Goal: Task Accomplishment & Management: Manage account settings

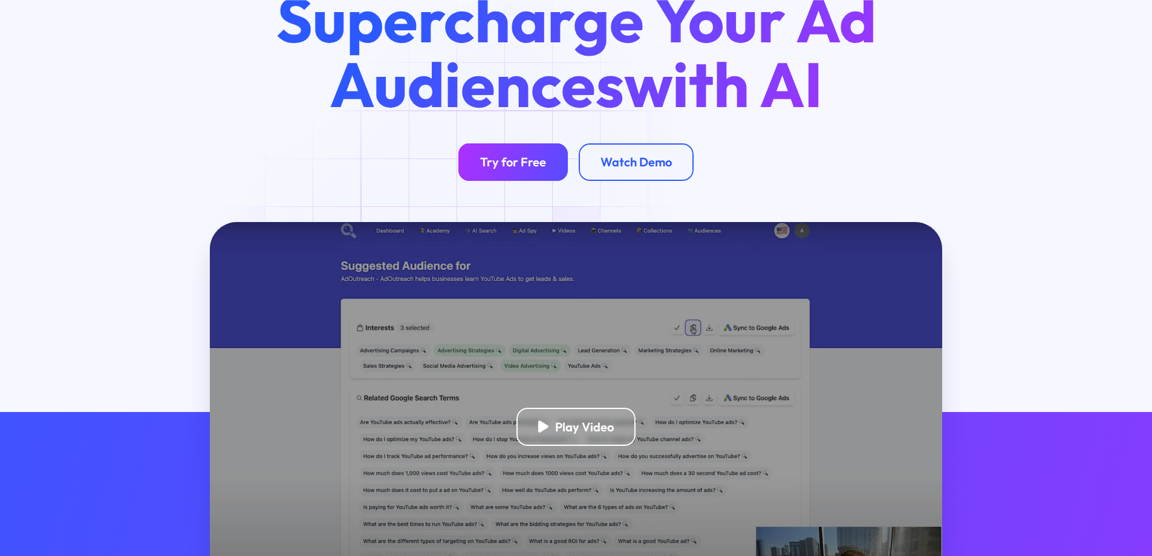
click at [508, 163] on div "Try for Free" at bounding box center [513, 161] width 66 height 15
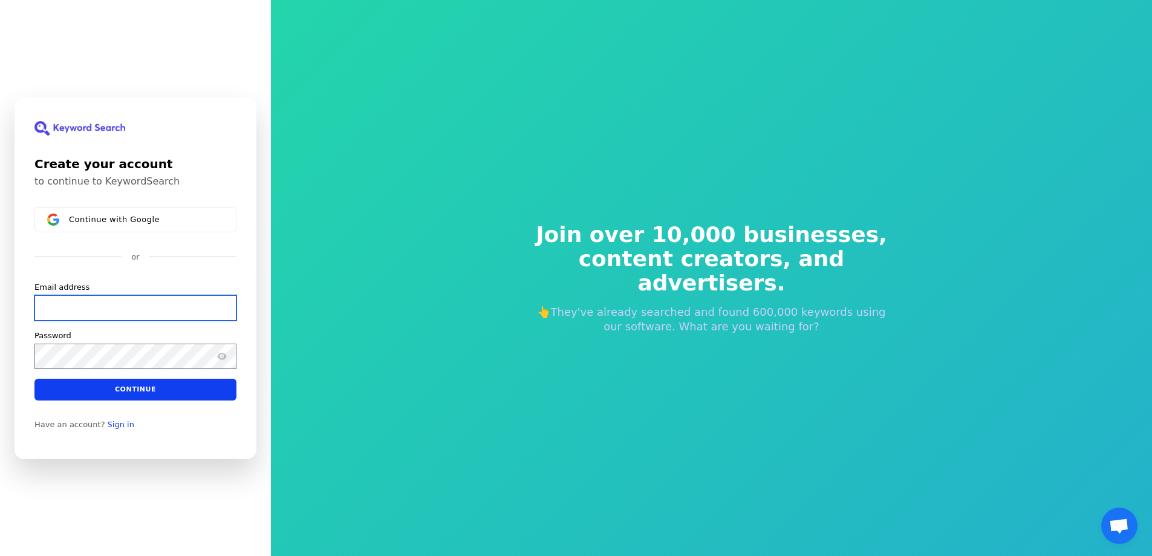
click at [119, 313] on input "Email address" at bounding box center [135, 306] width 202 height 25
drag, startPoint x: 133, startPoint y: 307, endPoint x: 0, endPoint y: 302, distance: 133.1
click at [0, 302] on div "Create your account to continue to KeywordSearch Continue with Google or Email …" at bounding box center [135, 278] width 271 height 556
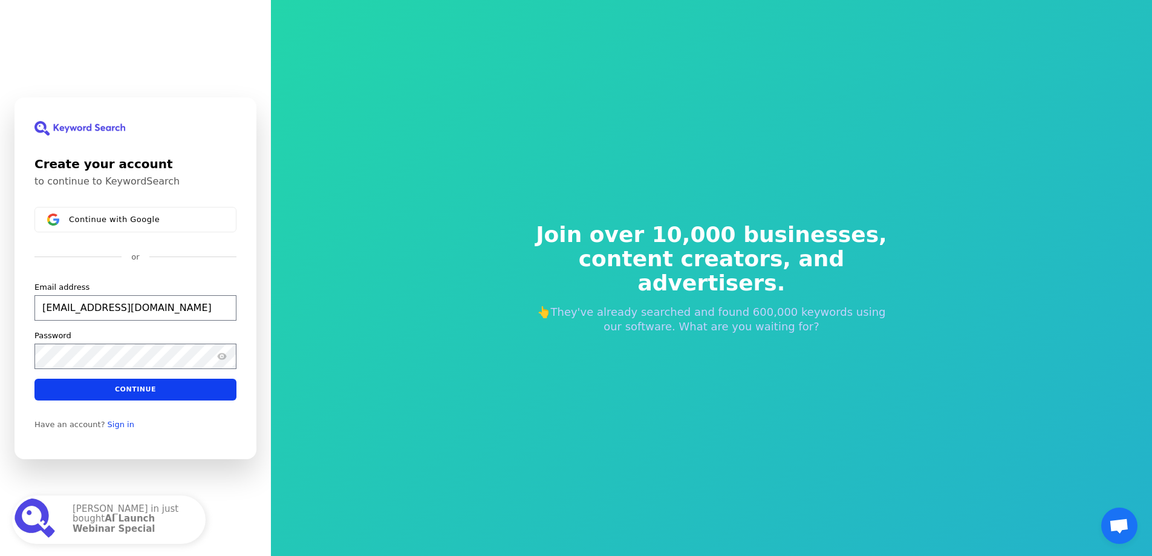
click at [94, 271] on div "Continue with Google or Email address borg21@gmail.com Password Continue" at bounding box center [135, 303] width 202 height 193
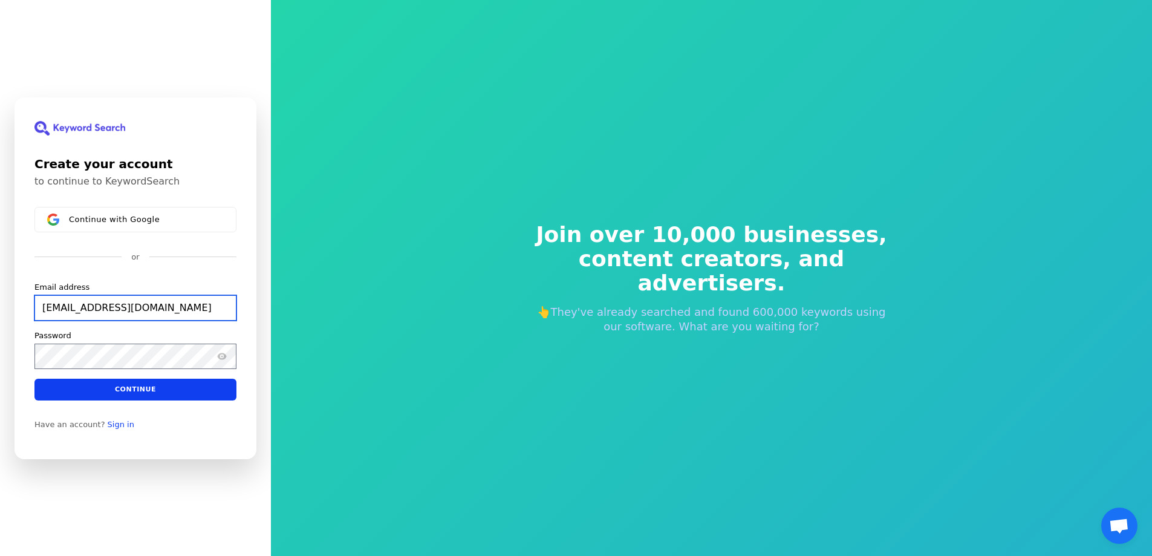
click at [89, 310] on input "borg21@gmail.com" at bounding box center [135, 306] width 202 height 25
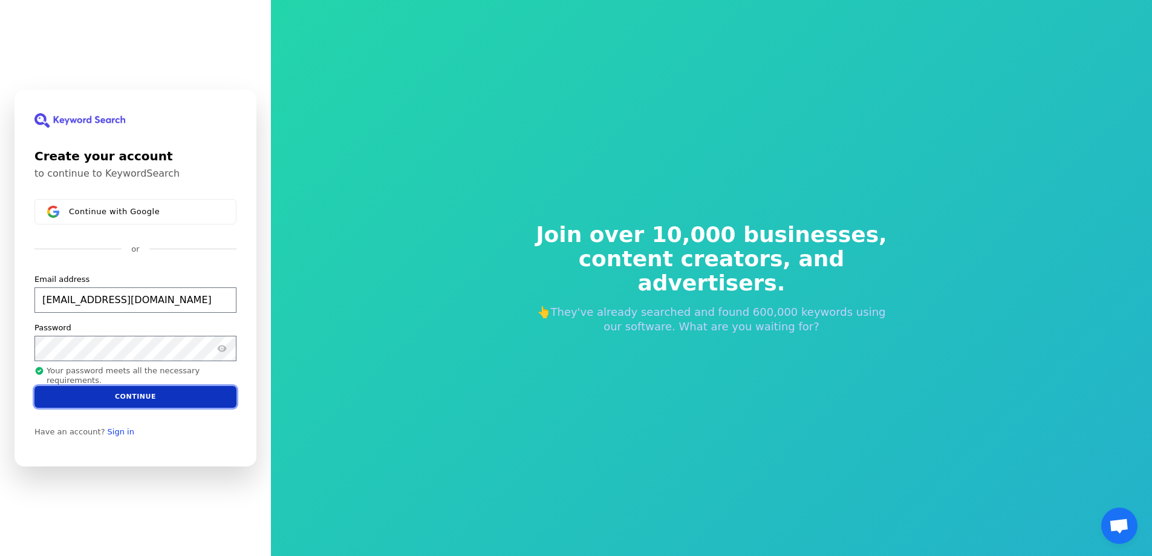
click at [135, 392] on button "Continue" at bounding box center [135, 397] width 202 height 22
type input "[EMAIL_ADDRESS][DOMAIN_NAME]"
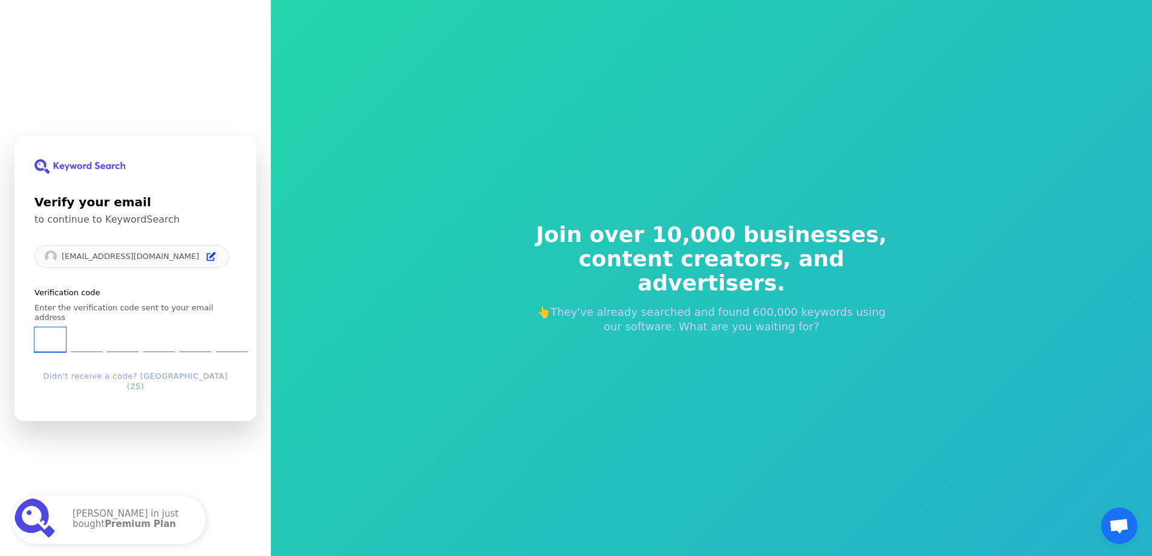
click at [52, 331] on input "Enter verification code. Digit 1" at bounding box center [49, 339] width 31 height 25
click at [47, 342] on input "Enter verification code. Digit 1" at bounding box center [49, 339] width 31 height 25
type input "5"
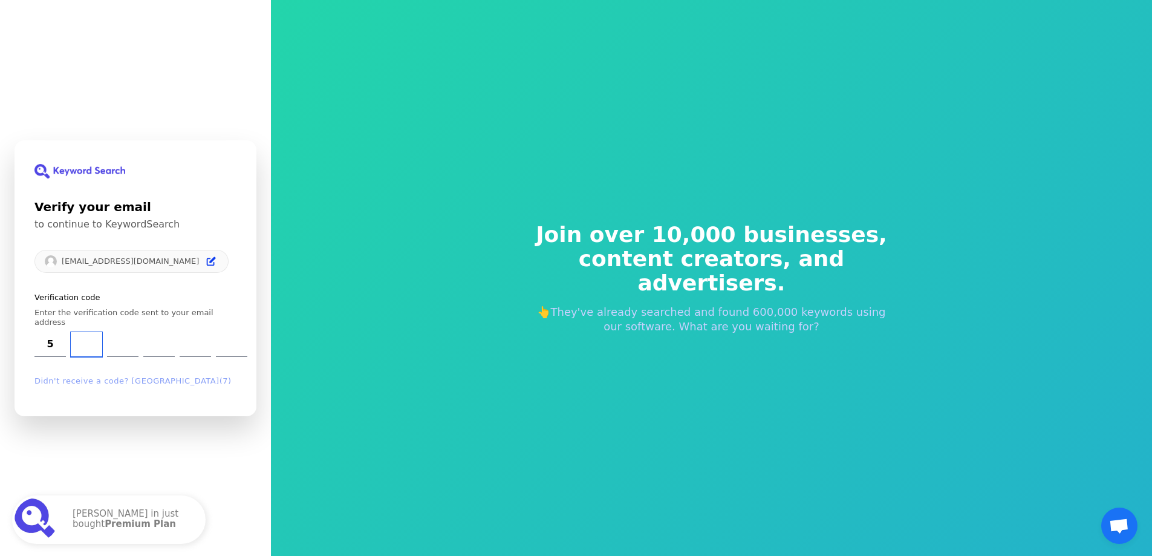
type input "4"
type input "5"
type input "1"
type input "8"
type input "6"
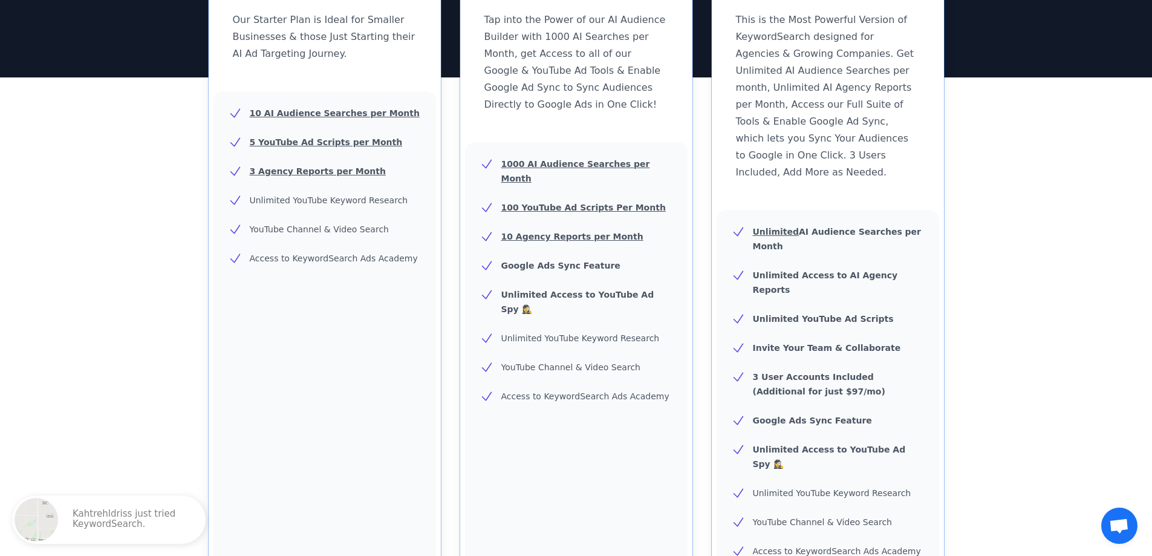
scroll to position [60, 0]
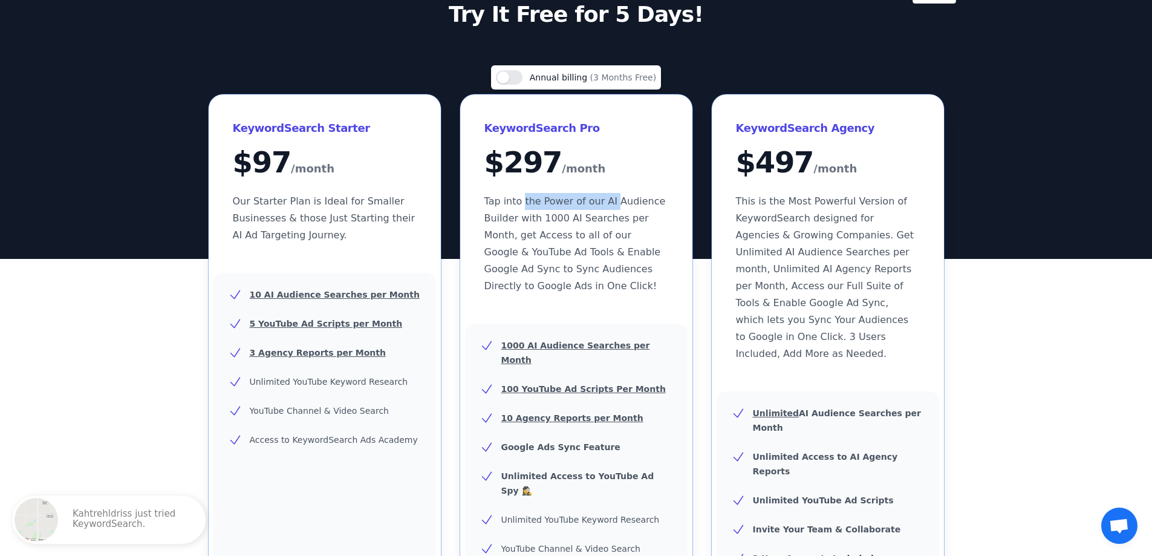
drag, startPoint x: 588, startPoint y: 200, endPoint x: 625, endPoint y: 203, distance: 37.0
click at [614, 202] on span "Tap into the Power of our AI Audience Builder with 1000 AI Searches per Month, …" at bounding box center [574, 243] width 181 height 96
click at [625, 203] on span "Tap into the Power of our AI Audience Builder with 1000 AI Searches per Month, …" at bounding box center [574, 243] width 181 height 96
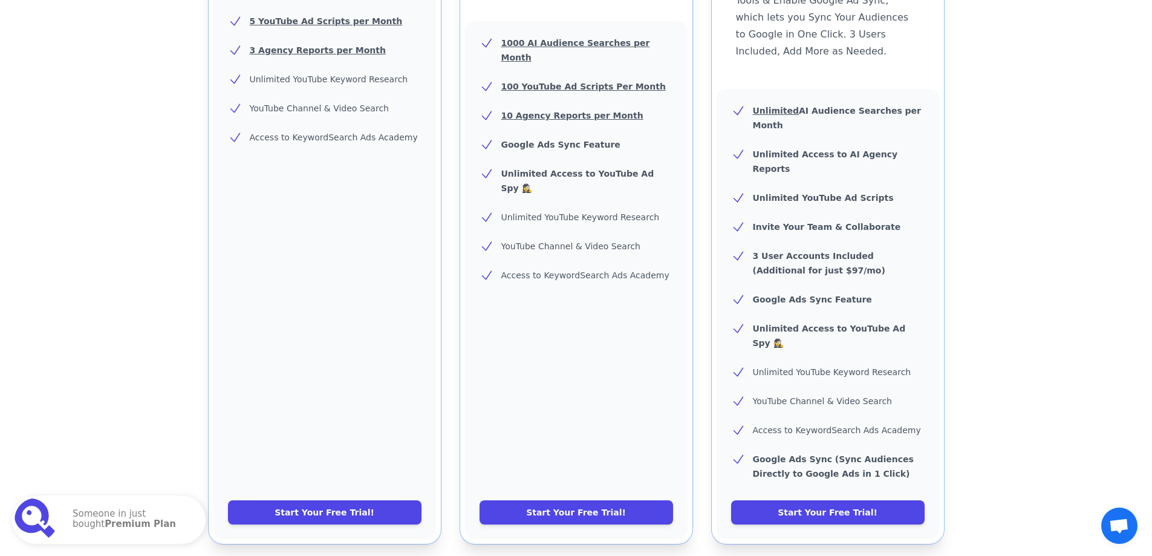
scroll to position [423, 0]
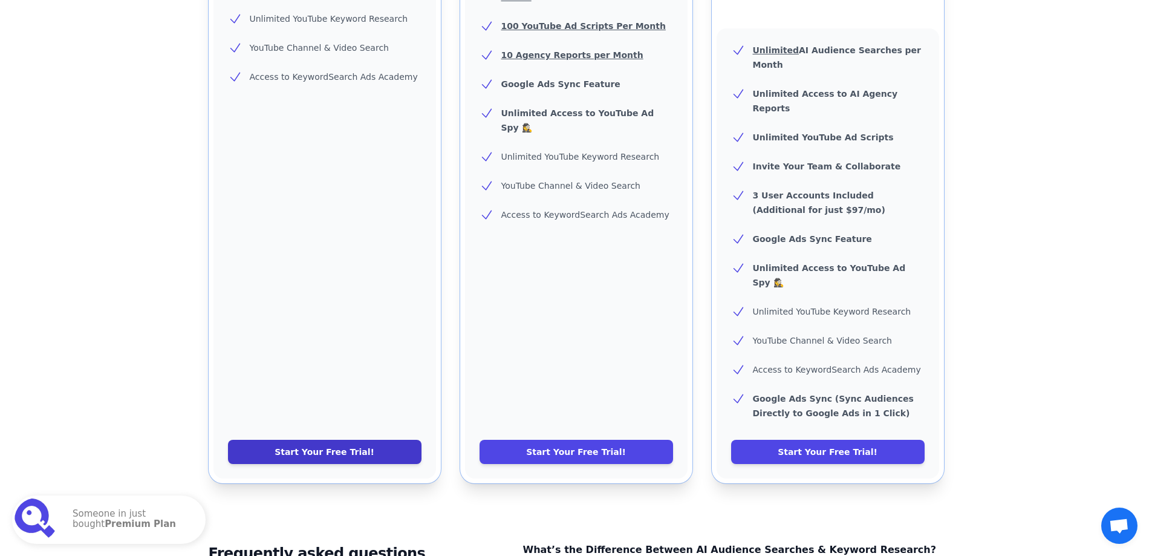
click at [316, 440] on link "Start Your Free Trial!" at bounding box center [324, 452] width 193 height 24
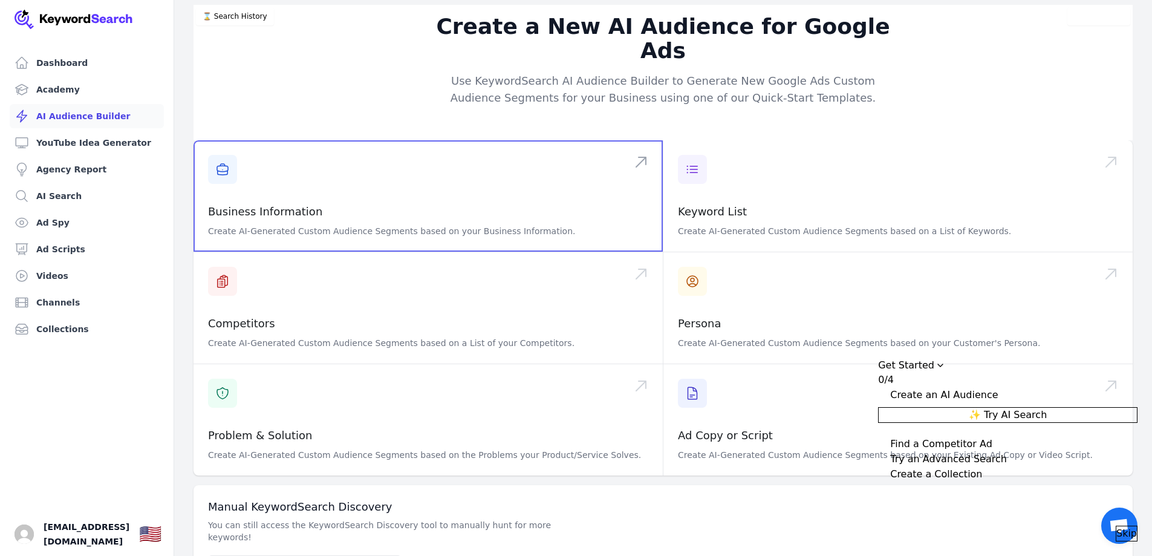
click at [398, 197] on span at bounding box center [427, 195] width 469 height 111
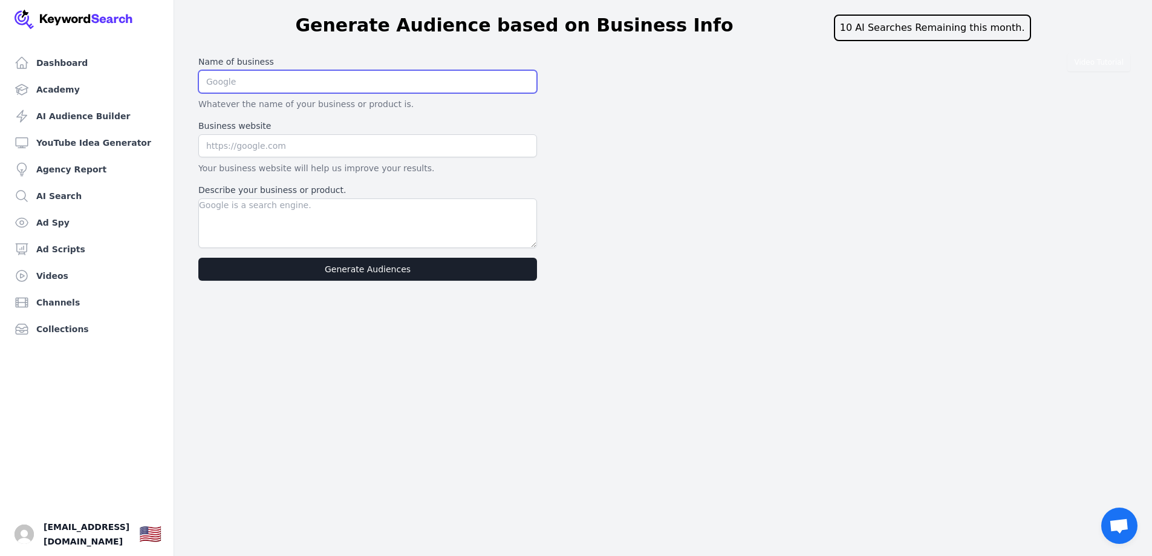
click at [257, 83] on input "text" at bounding box center [367, 81] width 339 height 23
click at [226, 80] on input "text" at bounding box center [367, 81] width 339 height 23
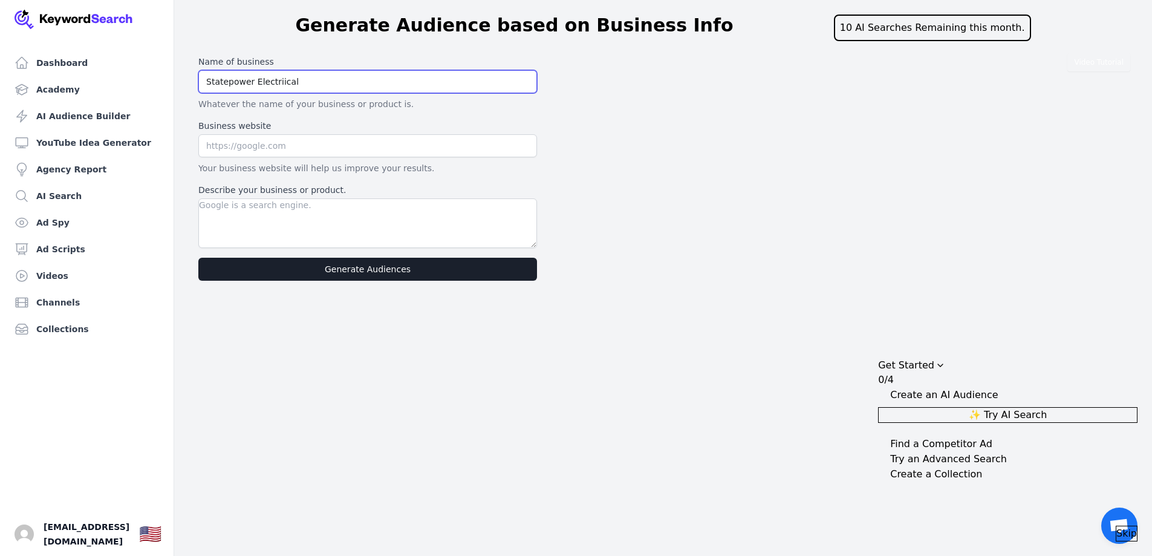
click at [275, 82] on input "Statepower Electriical" at bounding box center [367, 81] width 339 height 23
type input "Statepower Electrical"
click at [294, 149] on input "text" at bounding box center [367, 145] width 339 height 23
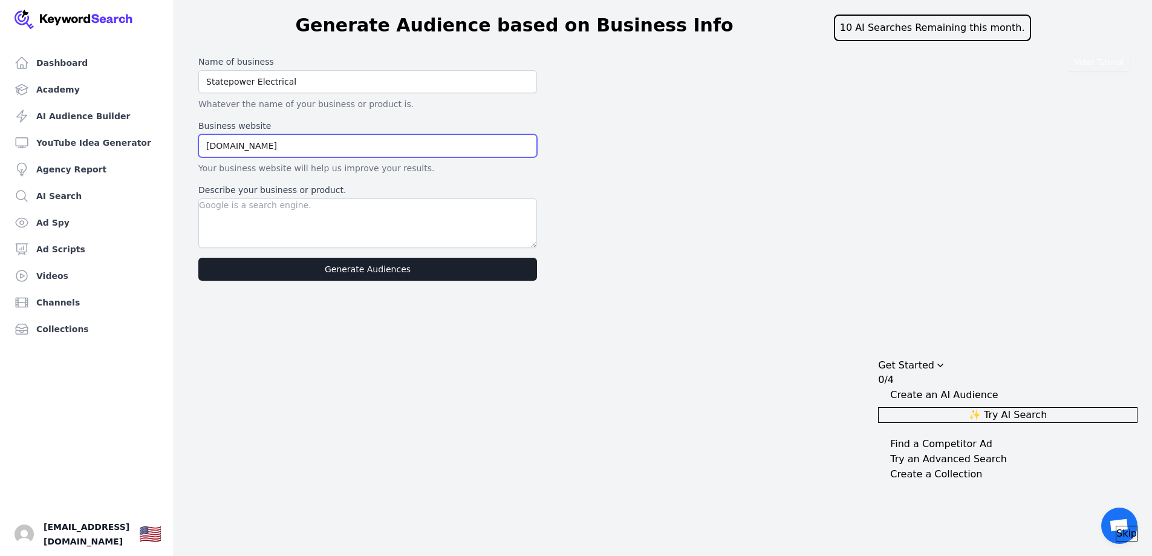
type input "www.statepower.com.au"
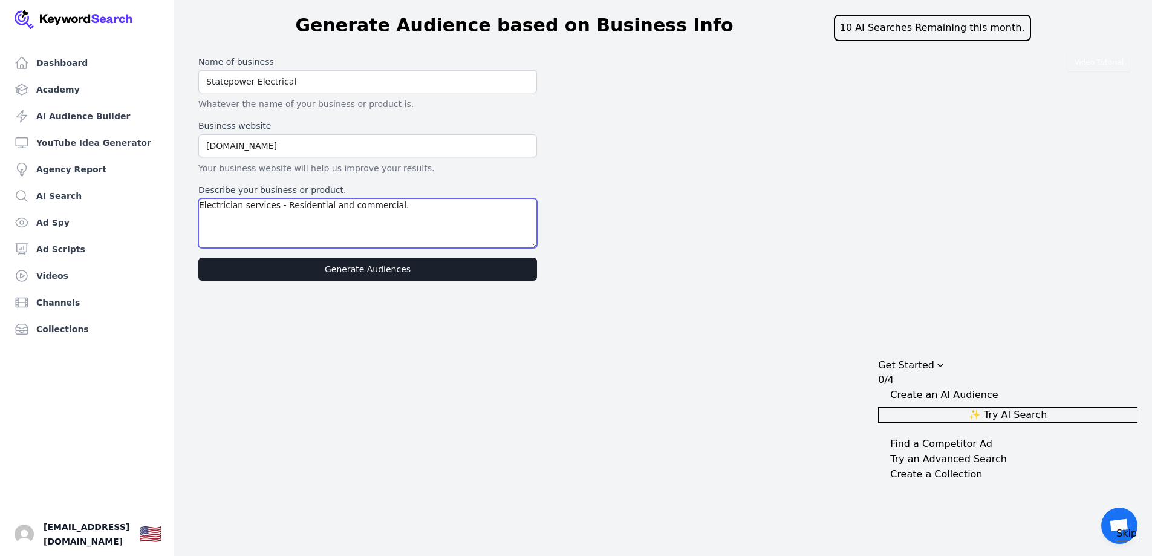
type textarea "Electrician services - Residential and commercial."
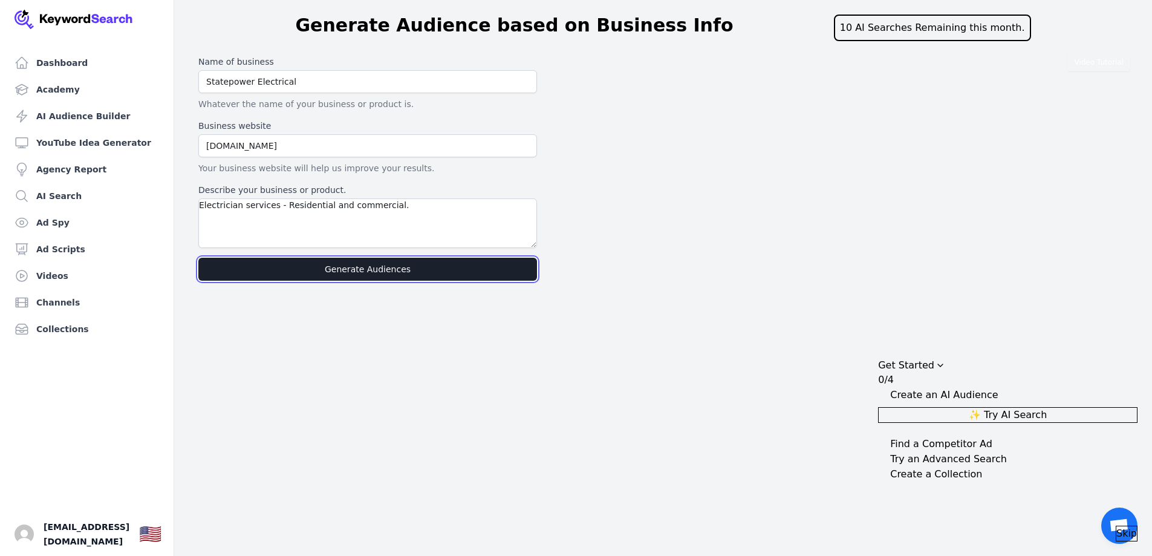
click at [362, 266] on button "Generate Audiences" at bounding box center [367, 269] width 339 height 23
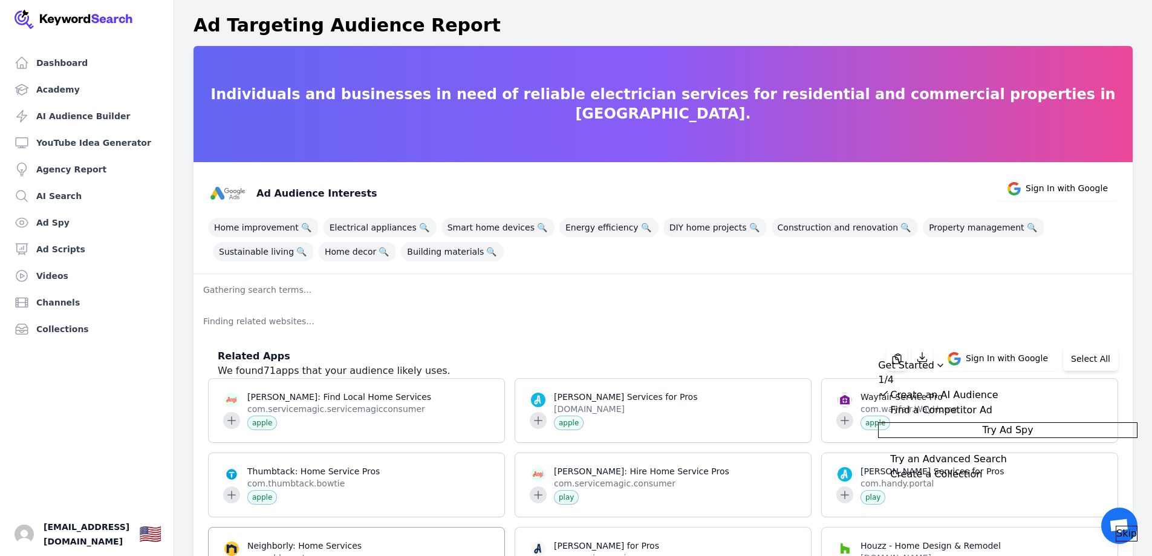
scroll to position [181, 0]
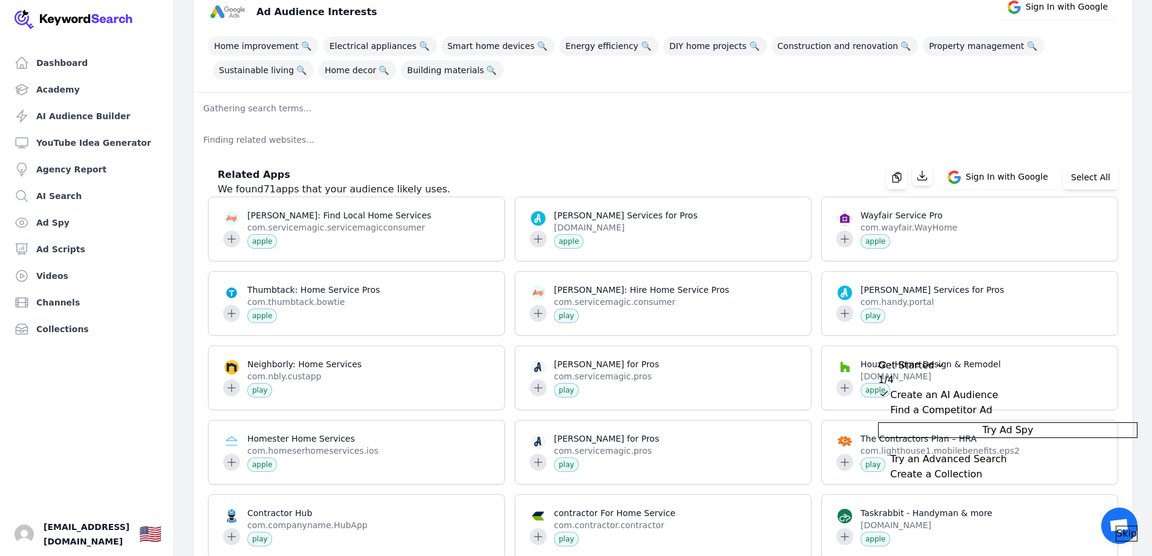
click at [1001, 436] on button "Try Ad Spy" at bounding box center [1007, 430] width 259 height 16
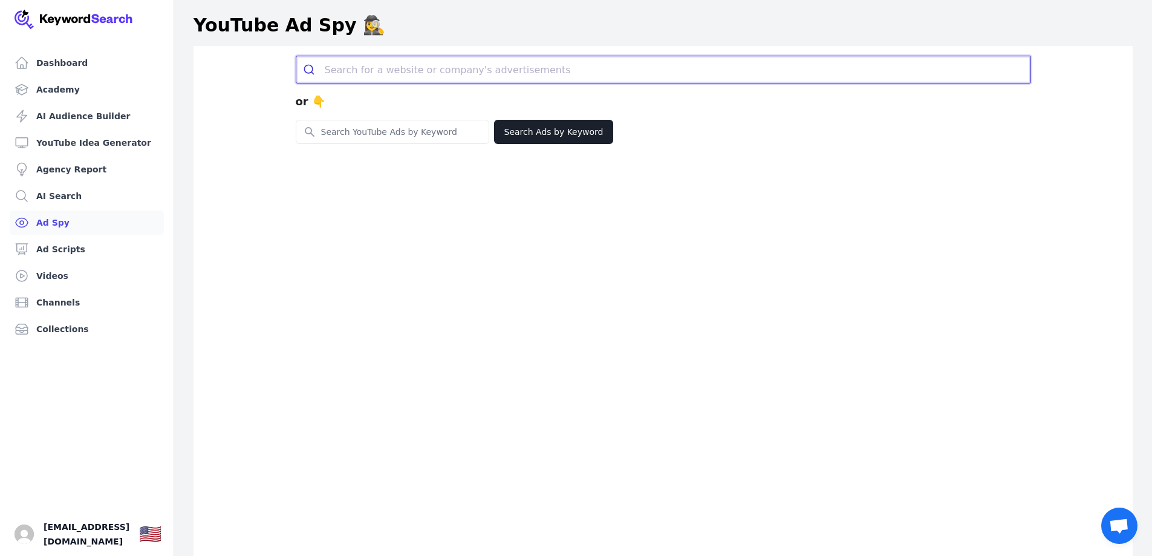
click at [398, 69] on input "search" at bounding box center [678, 69] width 706 height 27
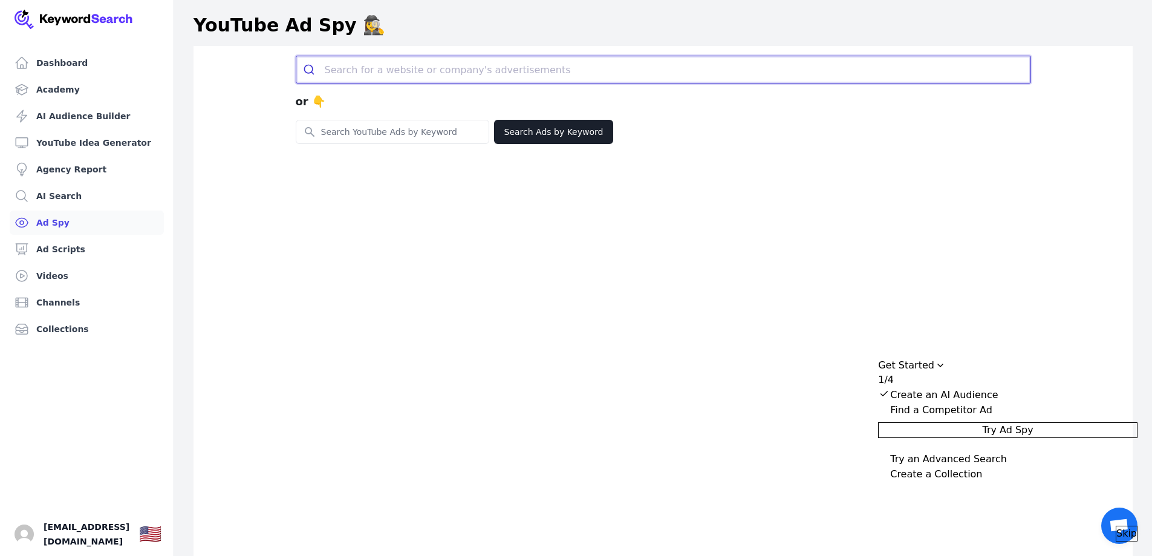
paste input "https://progressivepower.com.au/?gad_source=1&gad_campaignid=22475140289&gbraid…"
type input "https://progressivepower.com.au/?gad_source=1&gad_campaignid=22475140289&gbraid…"
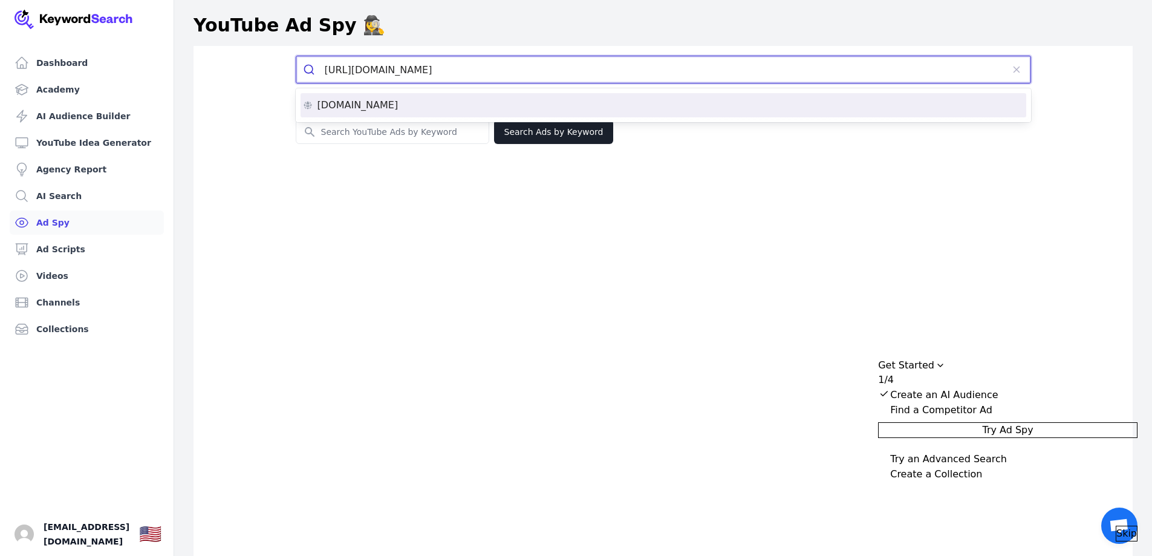
click at [373, 103] on p "progressivepower.com.au" at bounding box center [357, 105] width 81 height 10
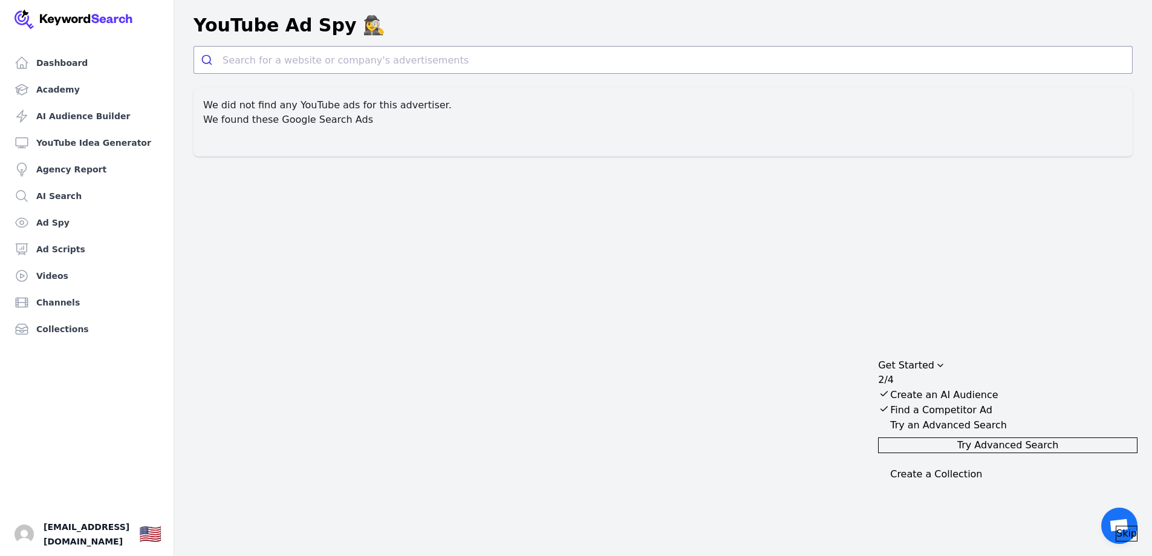
click at [294, 125] on h2 "We found these Google Search Ads" at bounding box center [663, 119] width 920 height 15
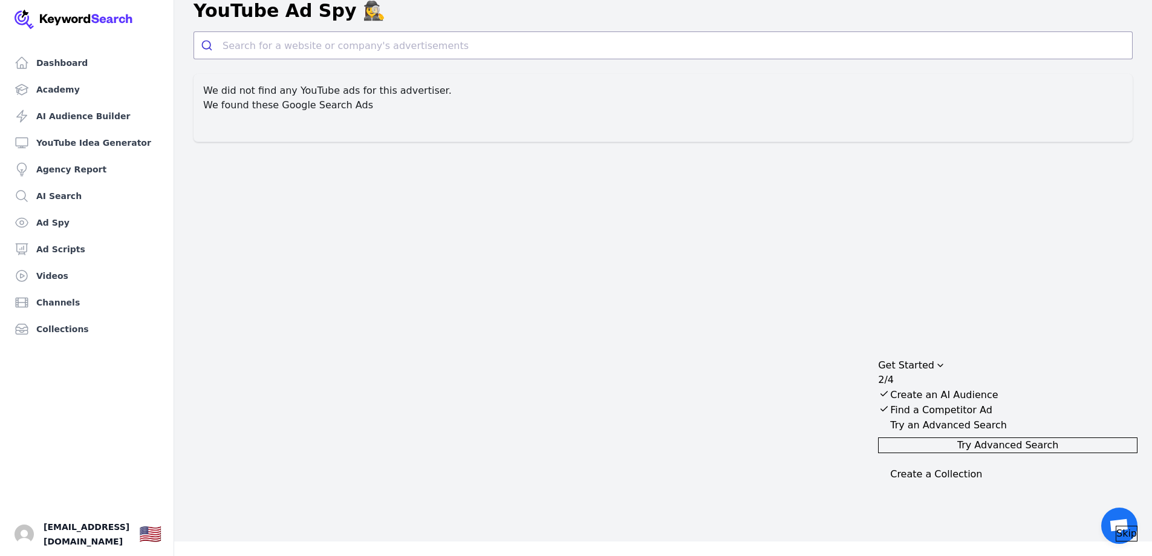
click at [890, 430] on div "Collapse Checklist" at bounding box center [884, 424] width 12 height 12
click at [1012, 452] on span "Try Advanced Search" at bounding box center [1008, 445] width 102 height 15
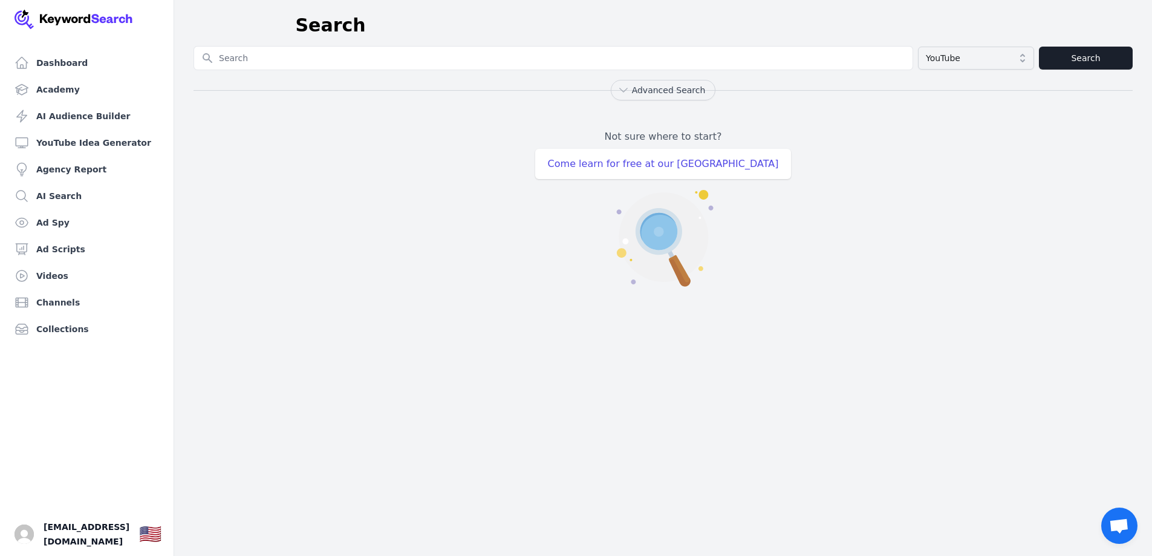
click at [284, 62] on input "Search for YouTube Keywords" at bounding box center [553, 58] width 718 height 23
click at [460, 169] on div "Not sure where to start? Come learn for free at our [GEOGRAPHIC_DATA]" at bounding box center [662, 200] width 939 height 200
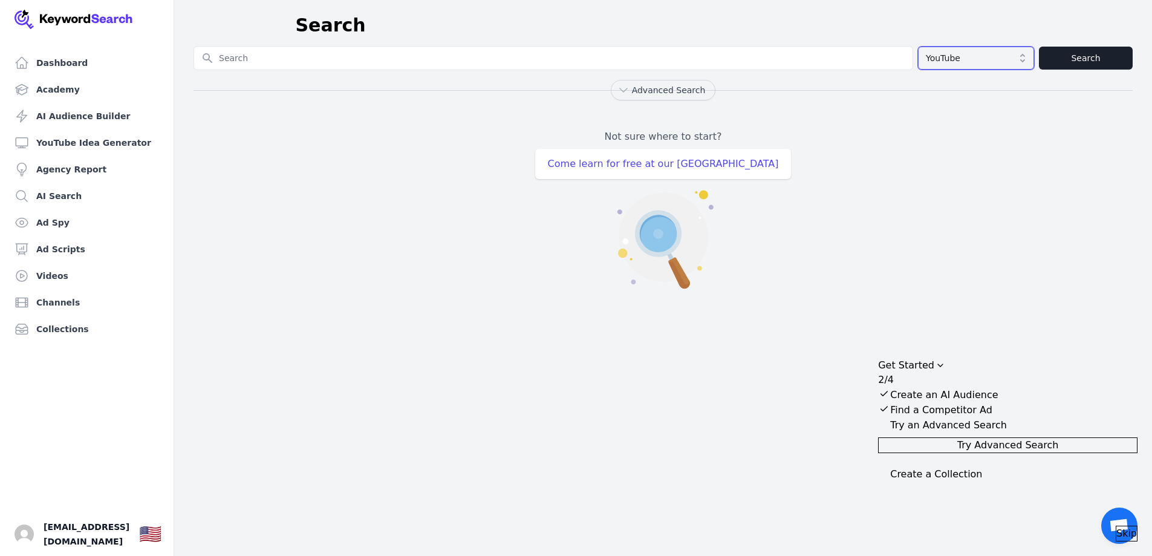
click at [1007, 51] on button "YouTube" at bounding box center [976, 58] width 116 height 23
click at [970, 137] on div "Not sure where to start? Come learn for free at our [GEOGRAPHIC_DATA]" at bounding box center [662, 200] width 939 height 200
click at [966, 481] on div "Create a Collection" at bounding box center [936, 474] width 92 height 15
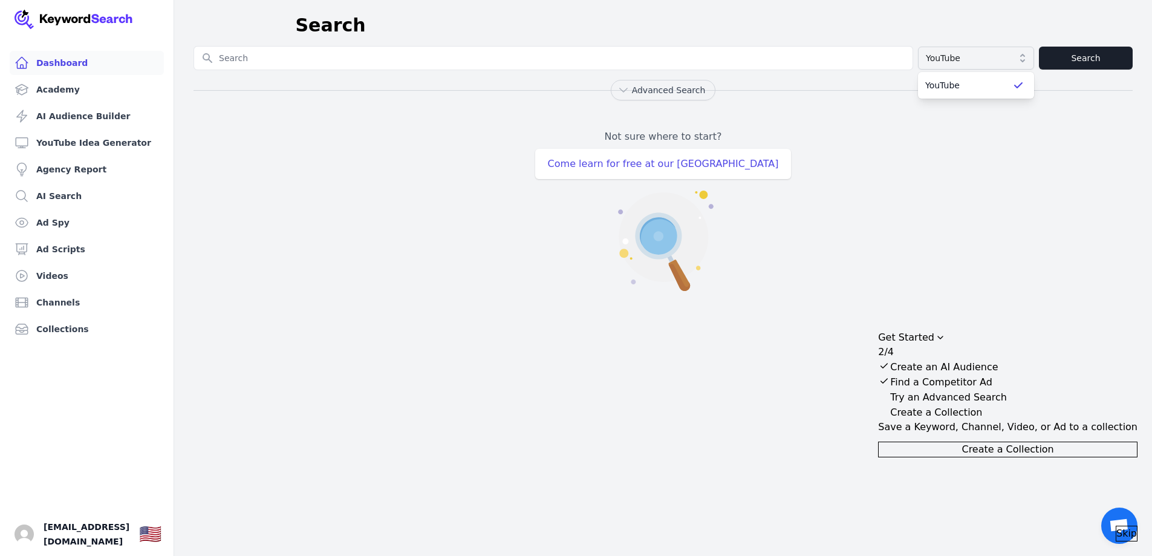
click at [63, 63] on link "Dashboard" at bounding box center [87, 63] width 154 height 24
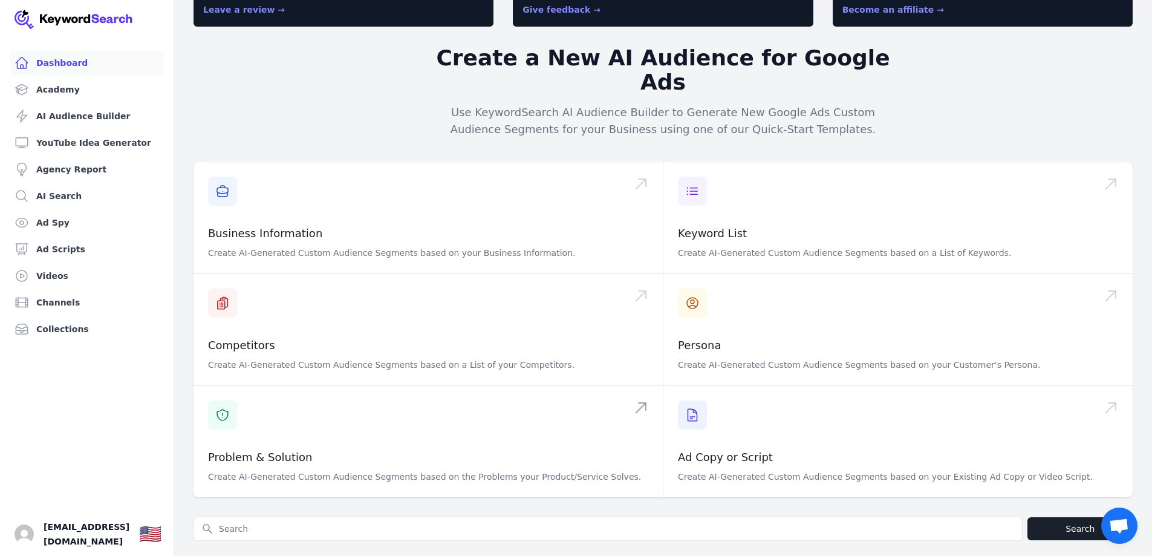
scroll to position [181, 0]
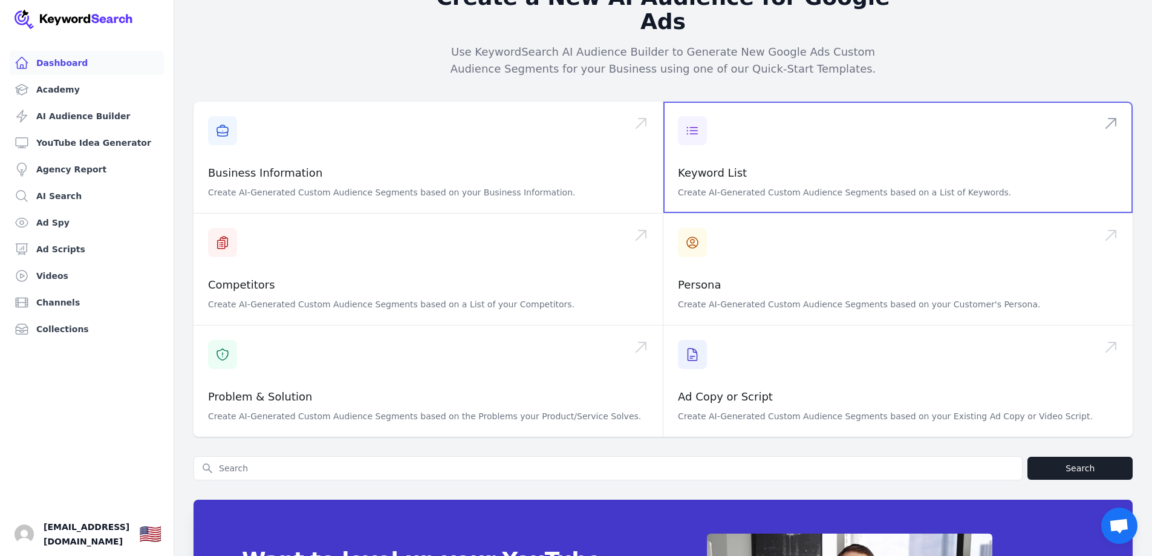
click at [810, 121] on span at bounding box center [897, 157] width 469 height 111
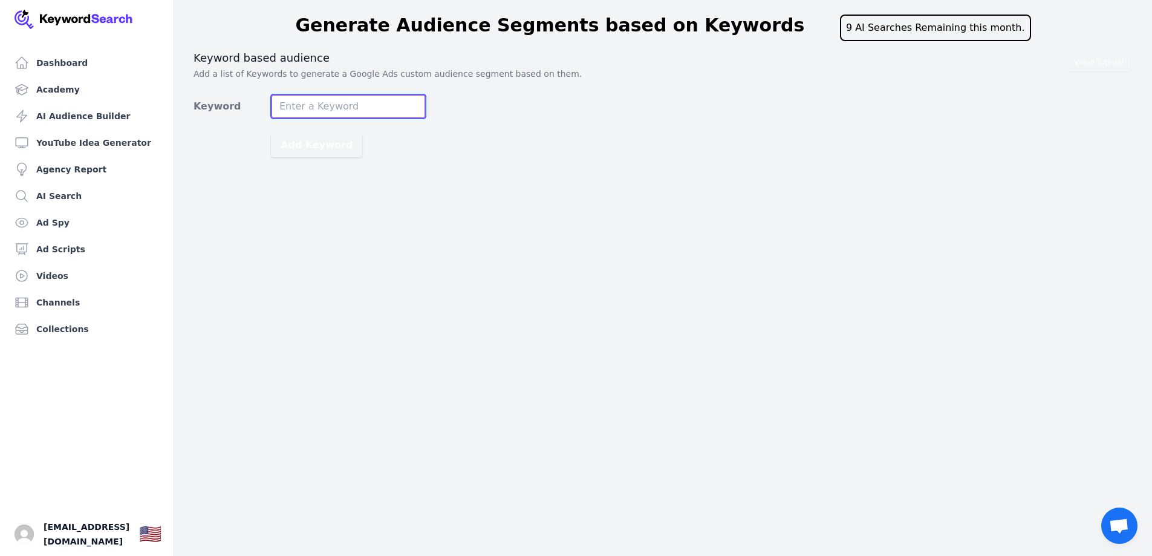
click at [334, 102] on input "Keyword" at bounding box center [348, 106] width 155 height 24
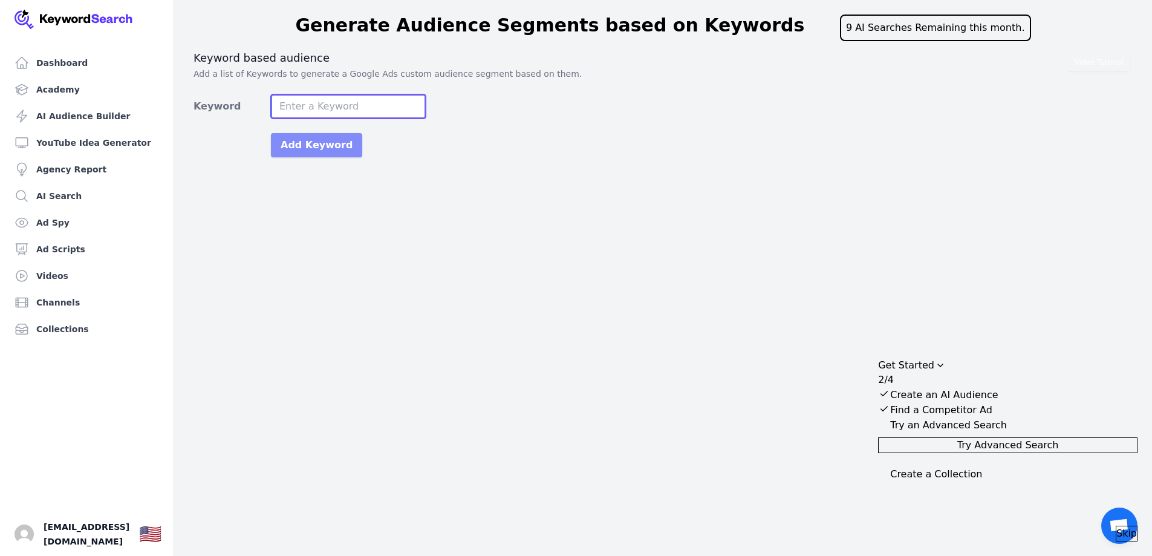
paste input "electrician electrician near me electricians in my area home electrician local …"
type input "electrician electrician near me electricians in my area home electrician local …"
click at [319, 145] on button "Add Keyword" at bounding box center [316, 145] width 91 height 24
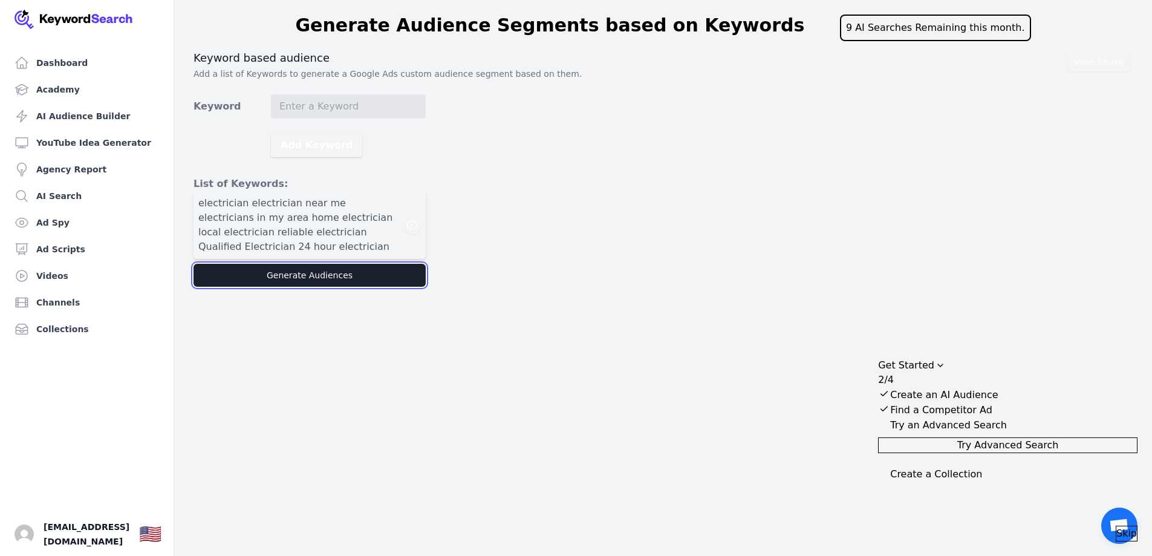
click at [320, 272] on button "Generate Audiences" at bounding box center [309, 275] width 232 height 23
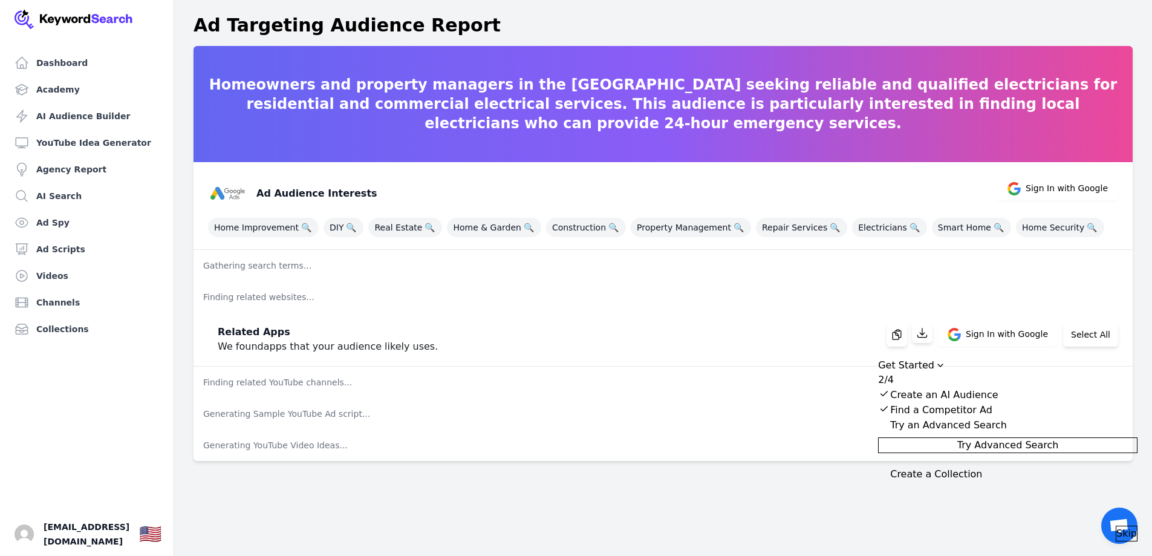
click at [934, 358] on div "Get Started" at bounding box center [906, 365] width 56 height 15
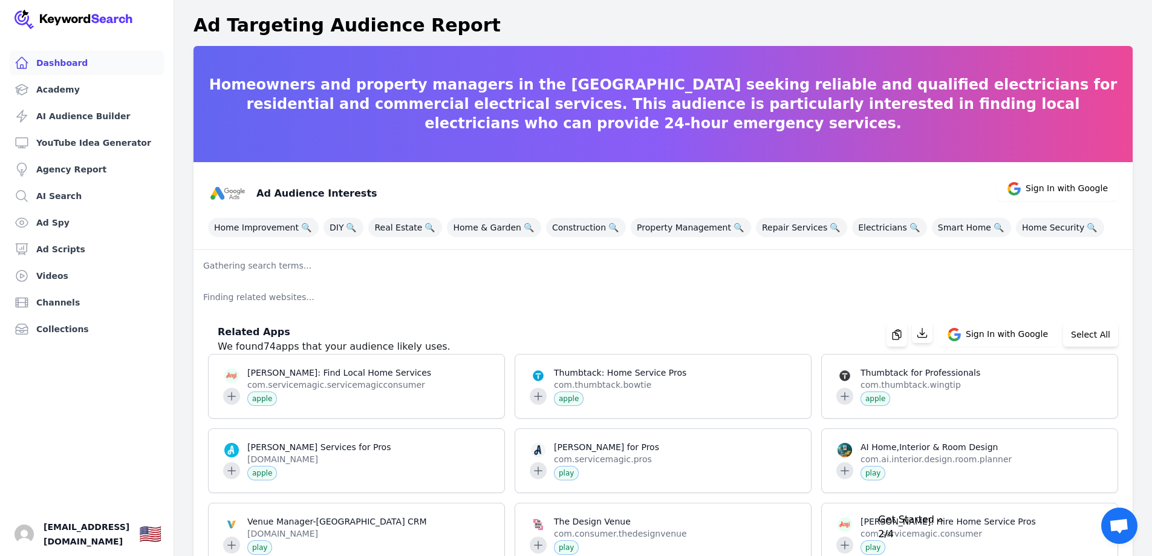
click at [59, 64] on link "Dashboard" at bounding box center [87, 63] width 154 height 24
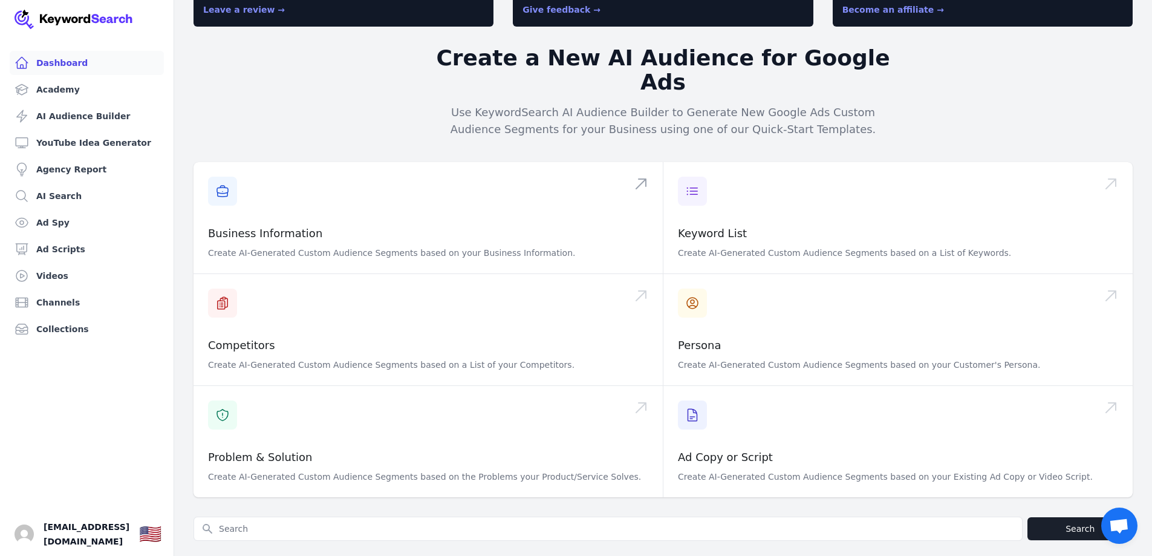
scroll to position [181, 0]
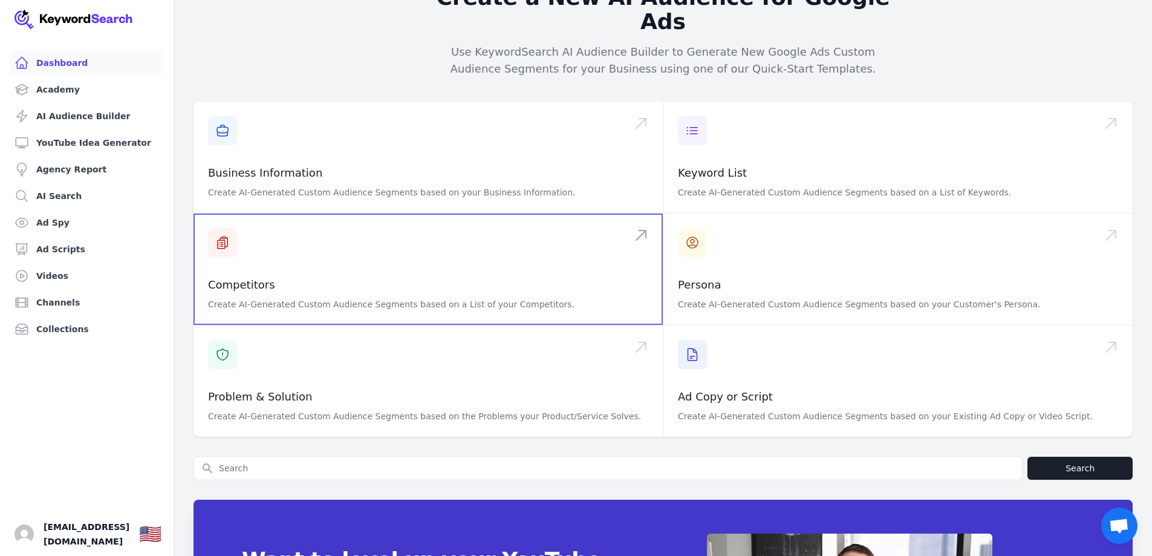
click at [414, 258] on span at bounding box center [427, 268] width 469 height 111
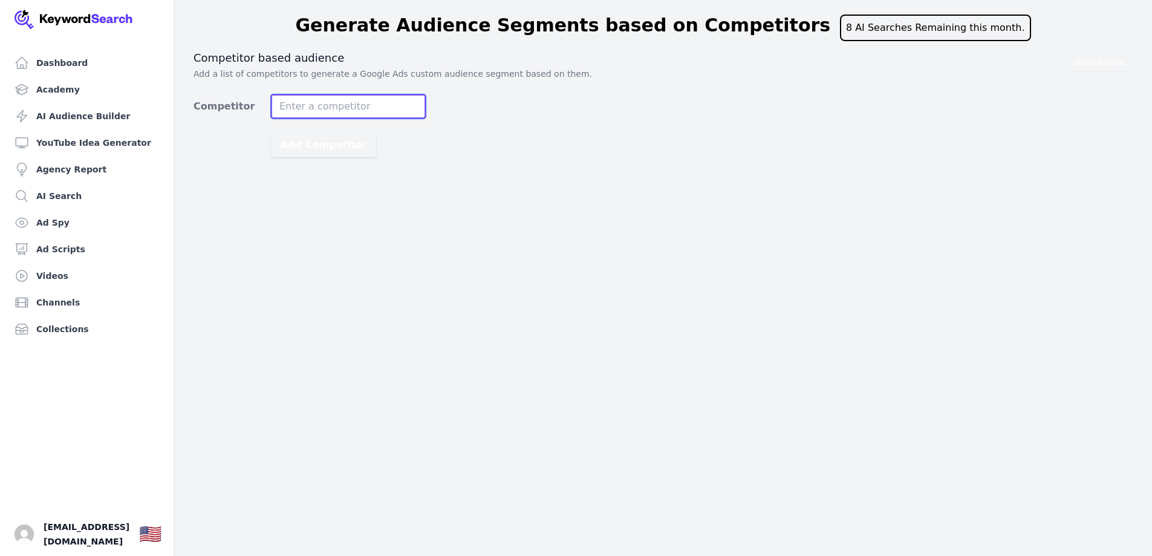
click at [356, 100] on input "Competitor" at bounding box center [348, 106] width 155 height 24
click at [513, 82] on div "Video Tutorial Competitor based audience Add a list of competitors to generate …" at bounding box center [662, 104] width 939 height 106
click at [347, 91] on div "Video Tutorial Competitor based audience Add a list of competitors to generate …" at bounding box center [662, 104] width 939 height 106
click at [347, 96] on input "Competitor" at bounding box center [348, 106] width 155 height 24
paste input "[URL][DOMAIN_NAME]"
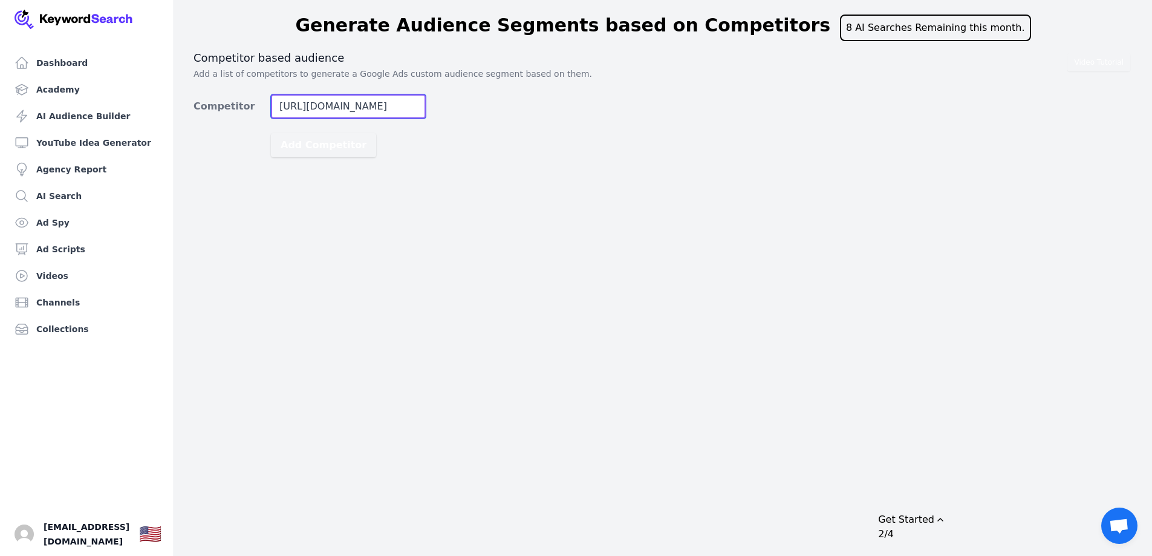
scroll to position [0, 1004]
type input "https://progressivepower.com.au/?gad_source=1&gad_campaignid=22475140289&gbraid…"
click at [313, 141] on button "Add Competitor" at bounding box center [323, 145] width 105 height 24
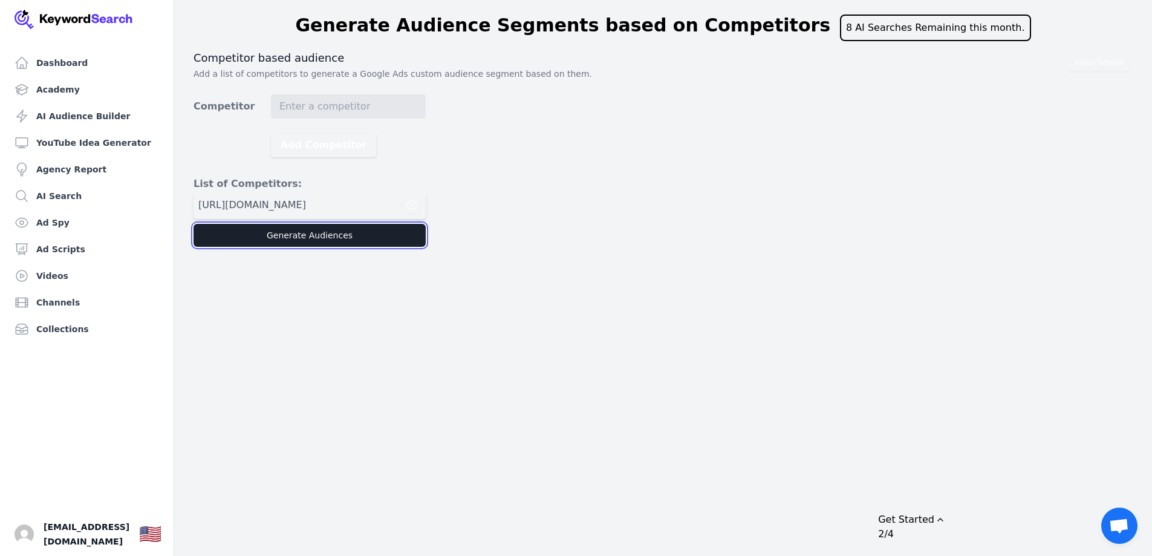
click at [298, 247] on button "Generate Audiences" at bounding box center [309, 235] width 232 height 23
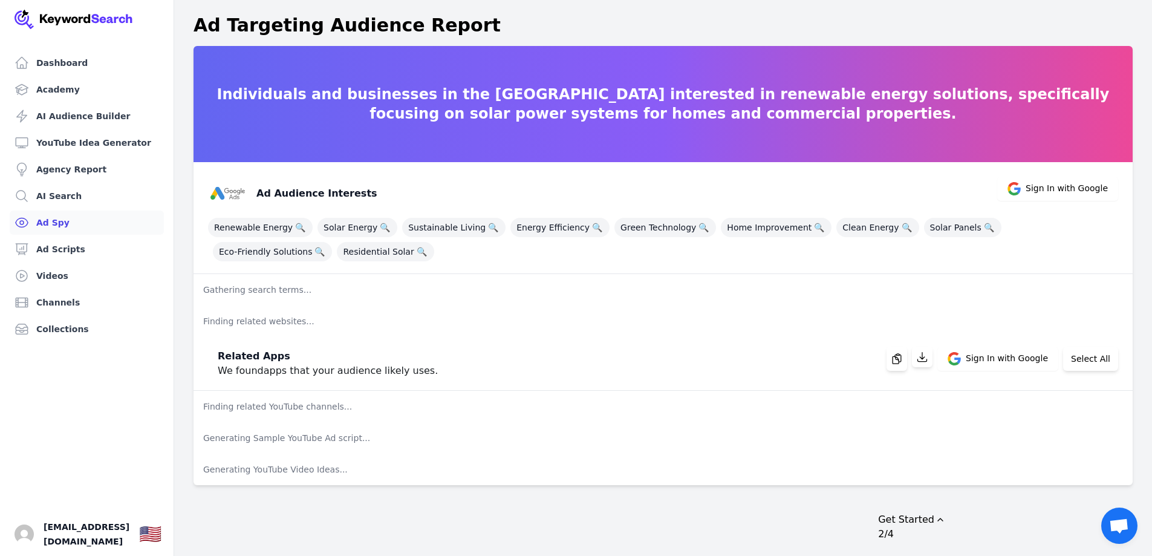
click at [60, 224] on link "Ad Spy" at bounding box center [87, 222] width 154 height 24
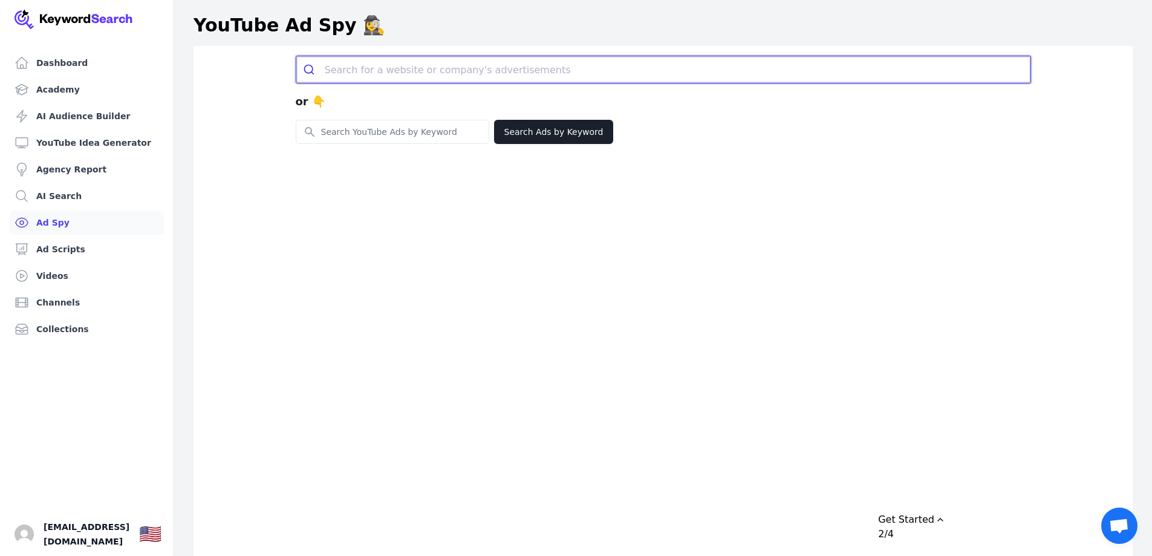
click at [394, 63] on input "search" at bounding box center [678, 69] width 706 height 27
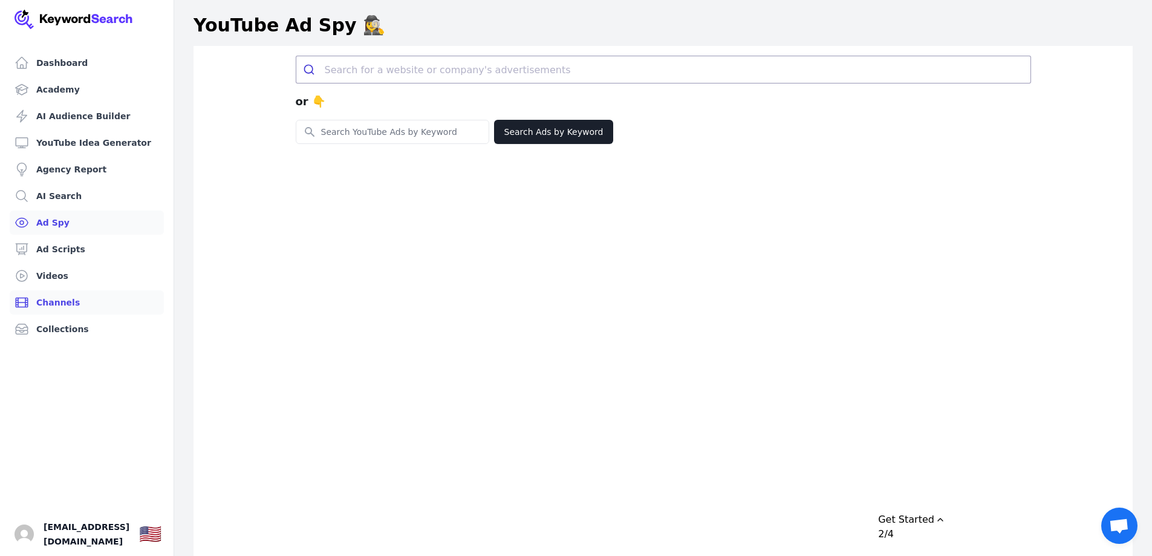
click at [69, 304] on link "Channels" at bounding box center [87, 302] width 154 height 24
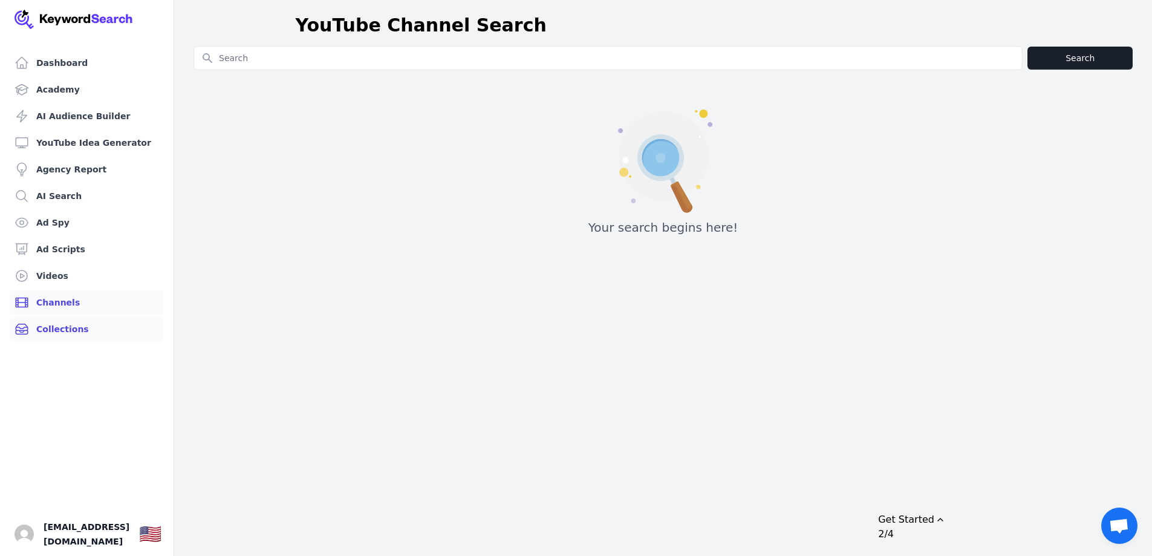
click at [63, 330] on link "Collections" at bounding box center [87, 329] width 154 height 24
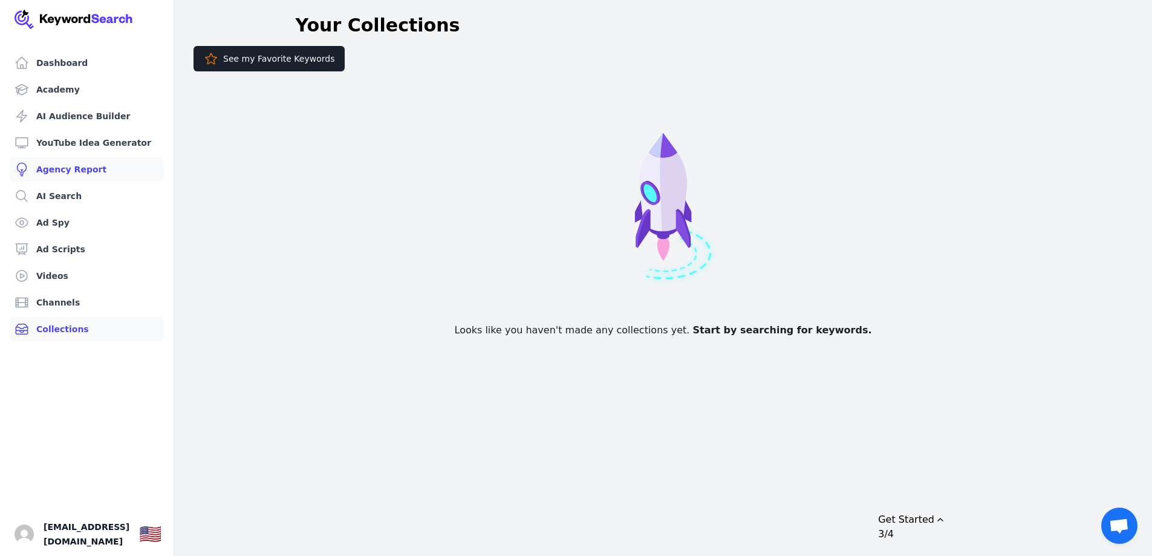
click at [69, 171] on link "Agency Report" at bounding box center [87, 169] width 154 height 24
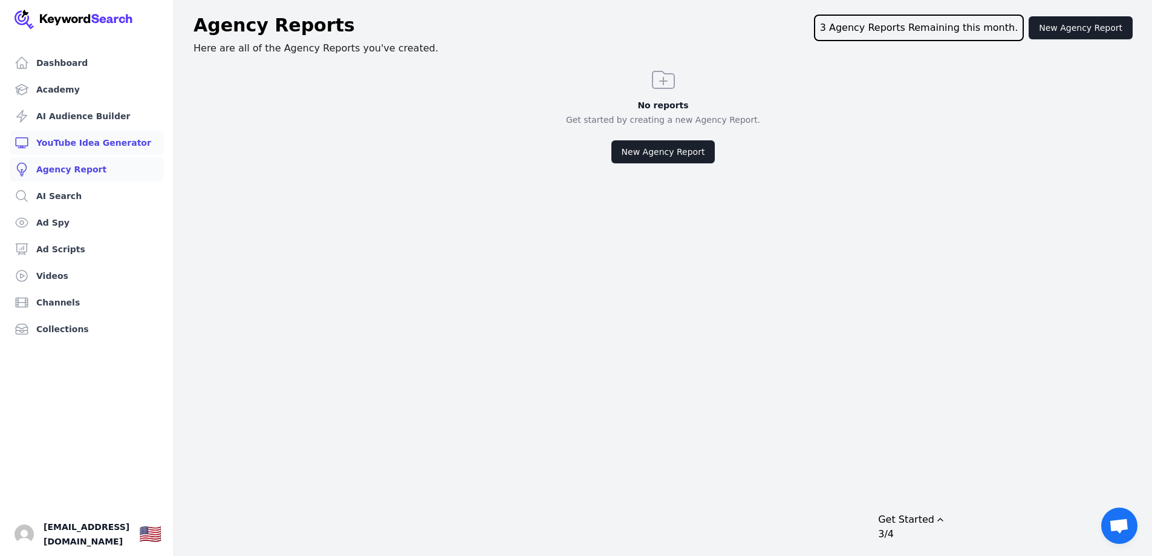
click at [68, 148] on link "YouTube Idea Generator" at bounding box center [87, 143] width 154 height 24
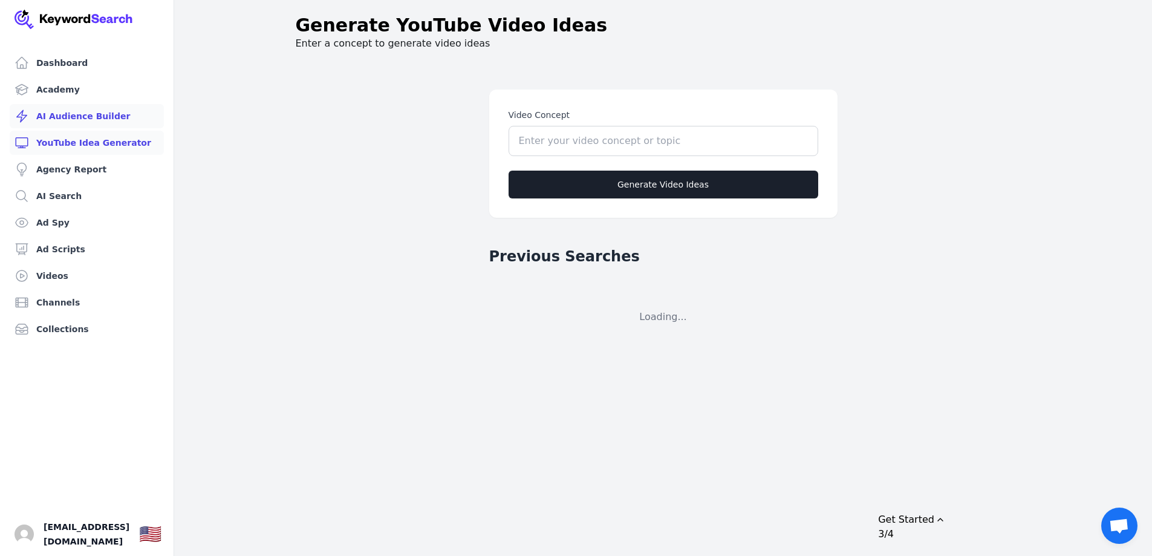
click at [70, 113] on link "AI Audience Builder" at bounding box center [87, 116] width 154 height 24
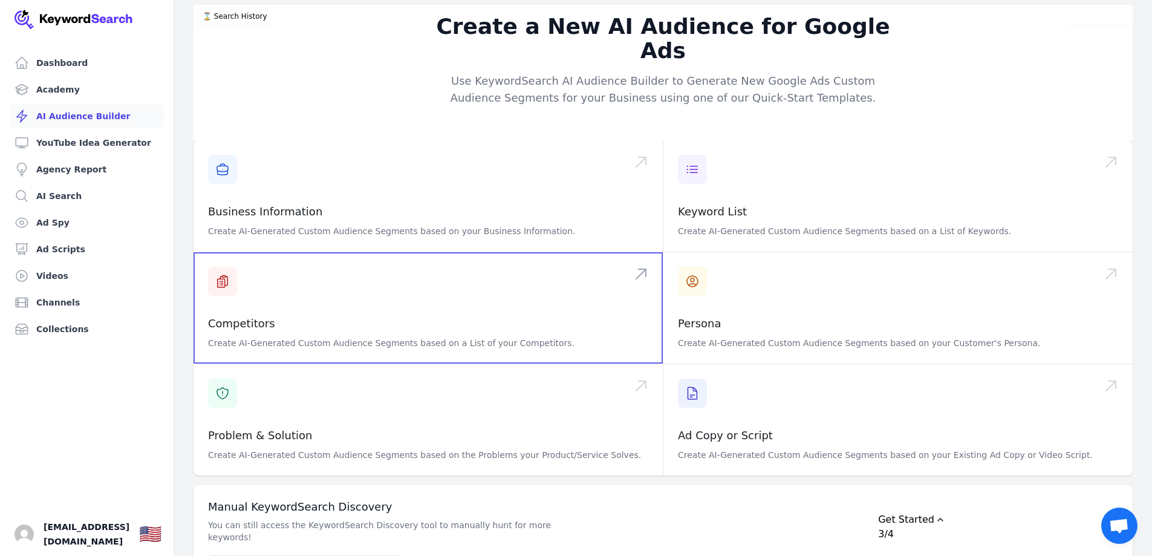
click at [282, 297] on span at bounding box center [427, 307] width 469 height 111
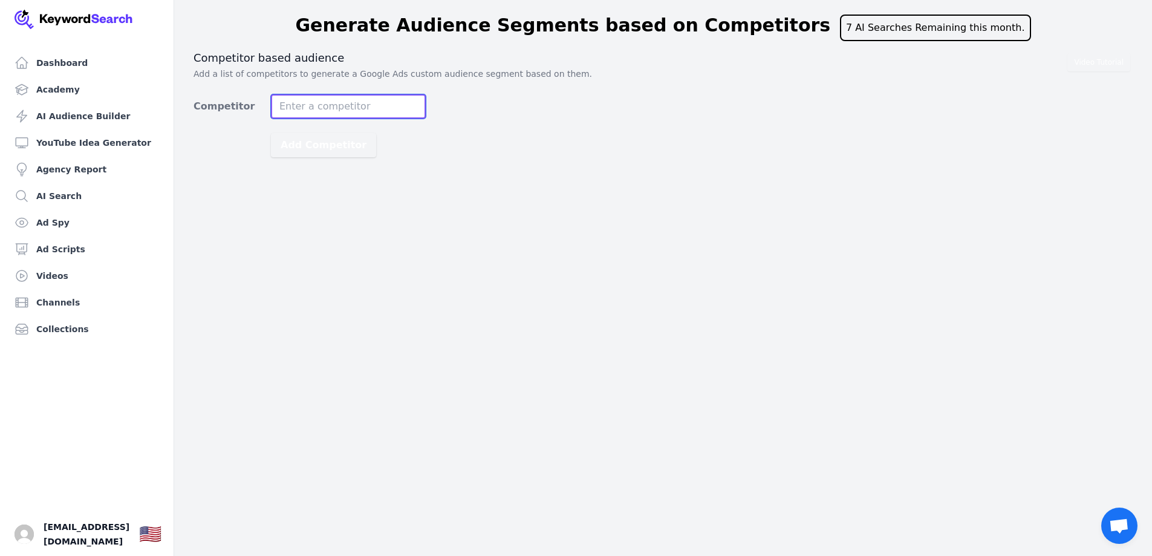
click at [336, 114] on input "Competitor" at bounding box center [348, 106] width 155 height 24
click at [334, 104] on input "Competitor" at bounding box center [348, 106] width 155 height 24
click at [299, 206] on div "Dashboard Academy AI Audience Builder YouTube Idea Generator Agency Report AI S…" at bounding box center [576, 278] width 1152 height 556
click at [68, 61] on link "Dashboard" at bounding box center [87, 63] width 154 height 24
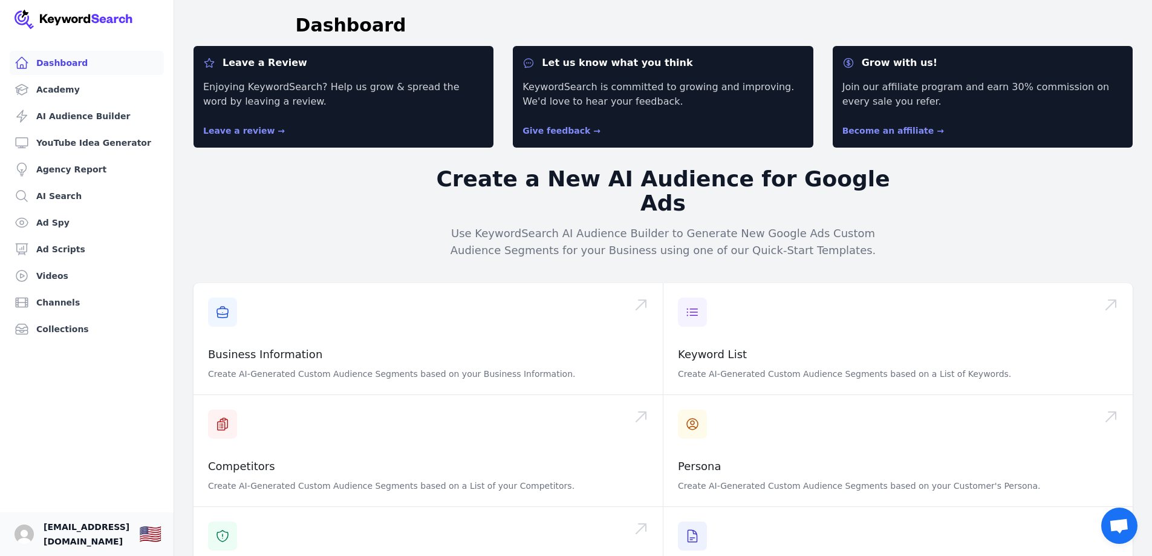
click at [89, 534] on span "[EMAIL_ADDRESS][DOMAIN_NAME]" at bounding box center [87, 533] width 86 height 29
click at [161, 534] on div "🇺🇸" at bounding box center [150, 534] width 22 height 22
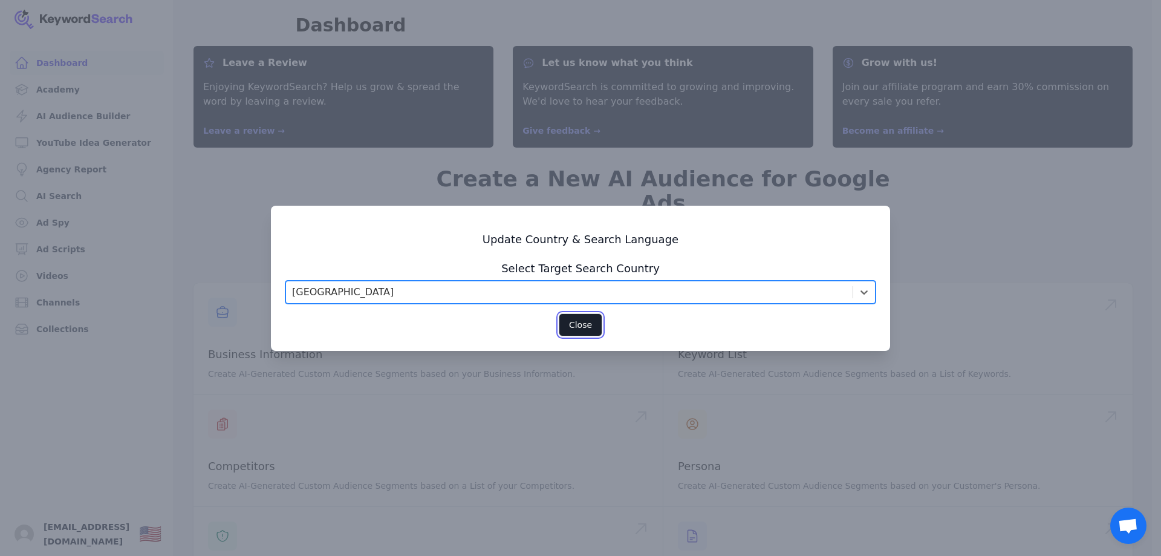
click at [580, 327] on button "Close" at bounding box center [581, 324] width 44 height 23
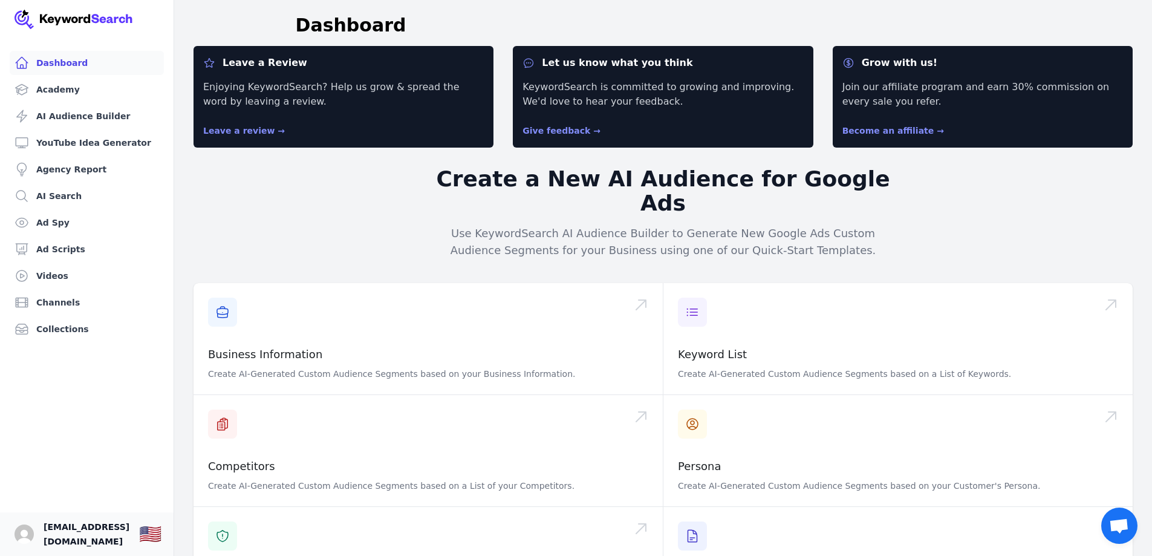
click at [157, 530] on link "Your profile mark@statepower.com.au Show country selector 🇺🇸" at bounding box center [87, 534] width 174 height 44
click at [161, 530] on div "🇺🇸" at bounding box center [150, 534] width 22 height 22
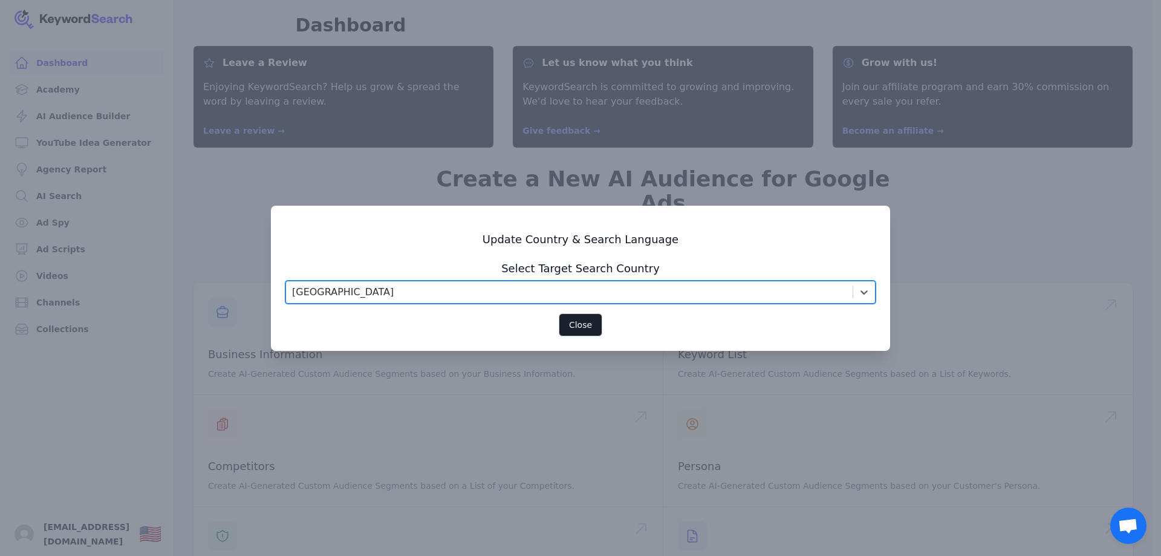
click at [402, 297] on div "United States" at bounding box center [569, 292] width 567 height 22
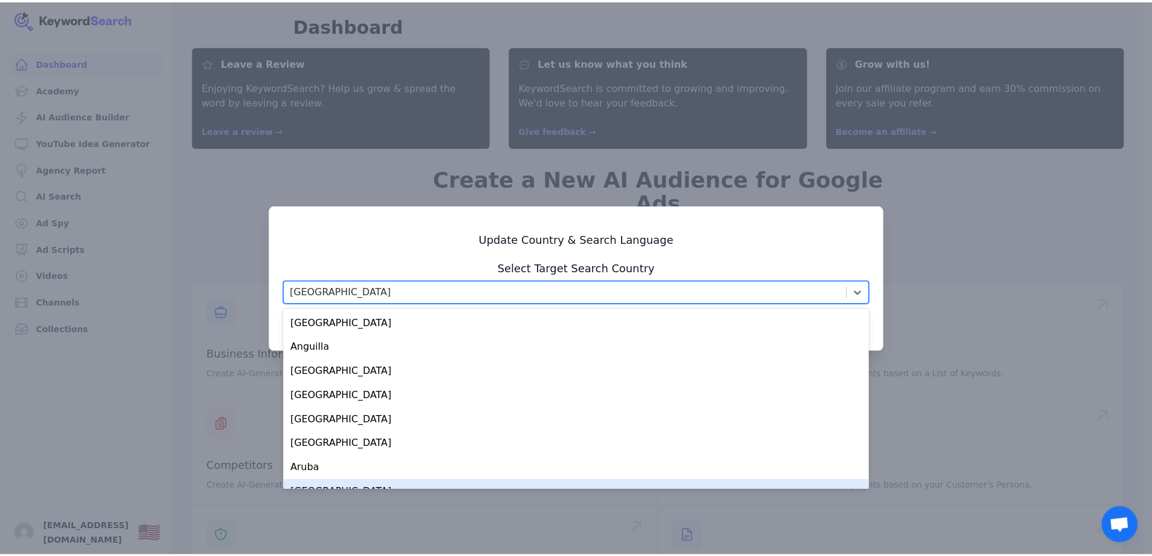
scroll to position [181, 0]
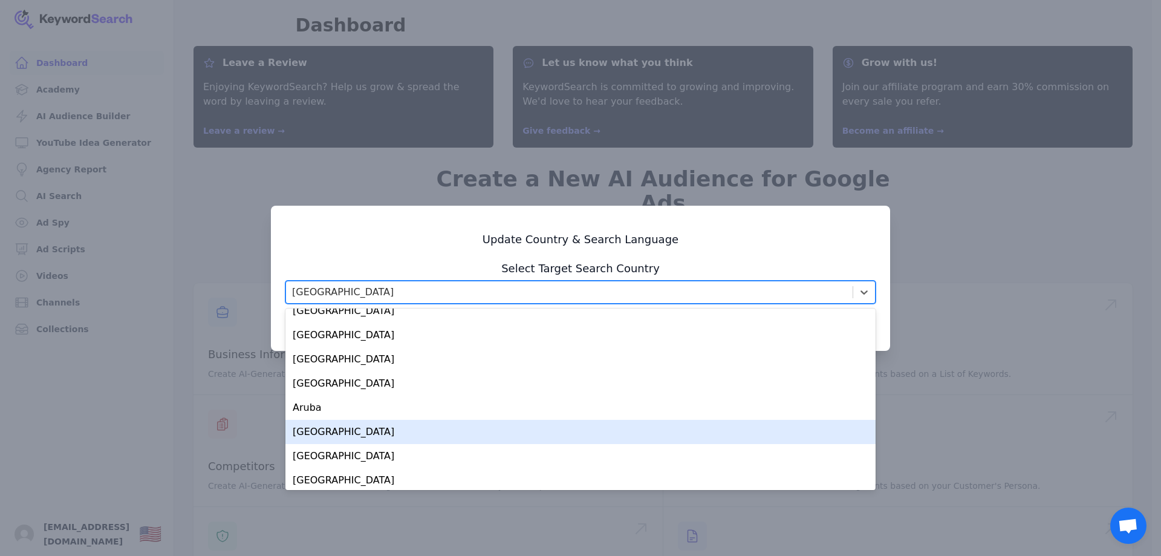
click at [356, 430] on div "Australia" at bounding box center [580, 432] width 590 height 24
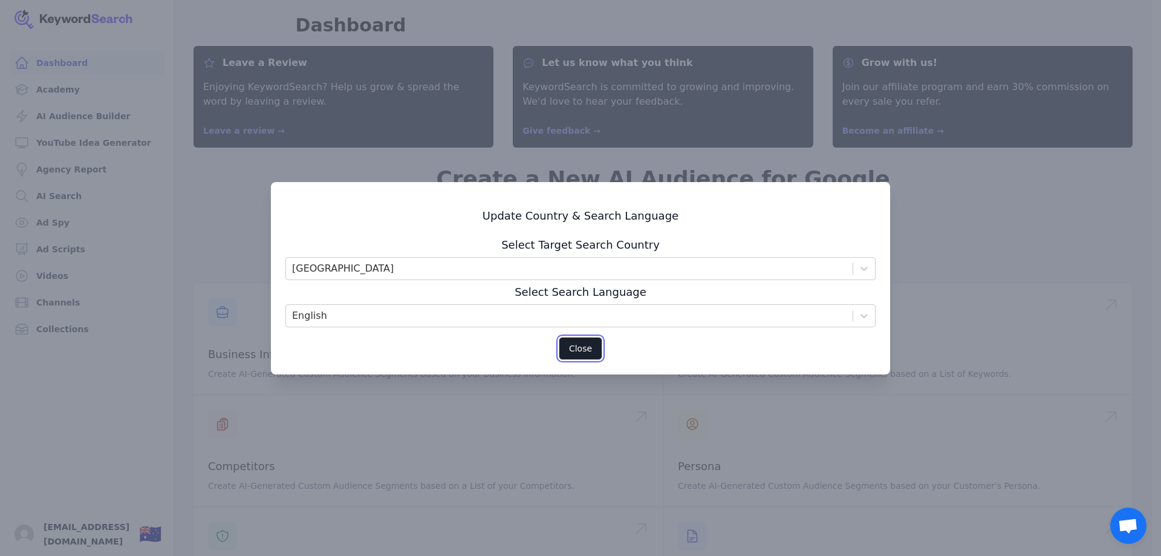
click at [581, 346] on button "Close" at bounding box center [581, 348] width 44 height 23
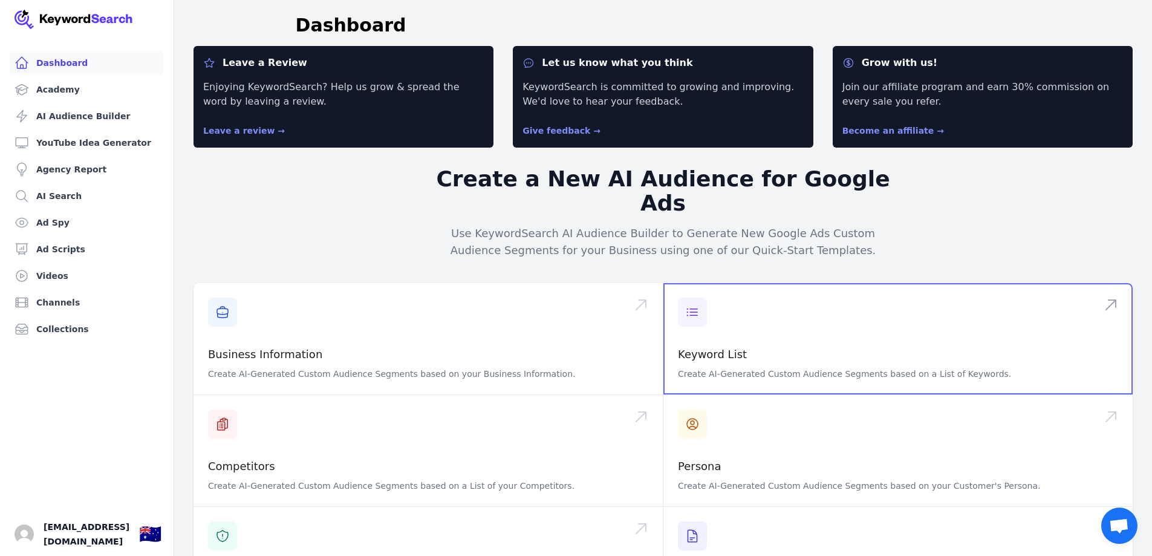
click at [736, 322] on span at bounding box center [897, 338] width 469 height 111
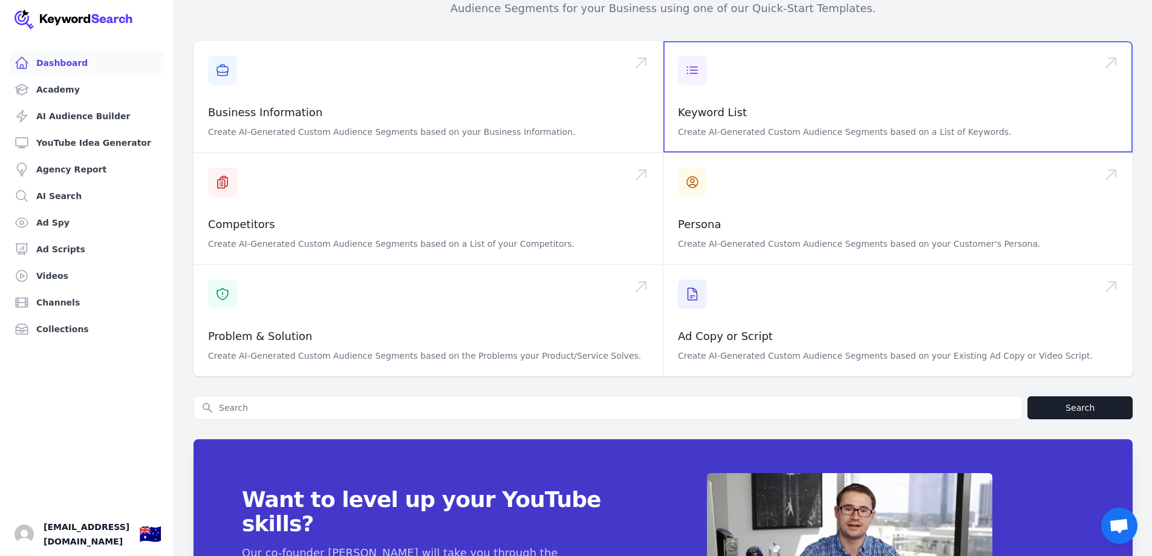
scroll to position [373, 0]
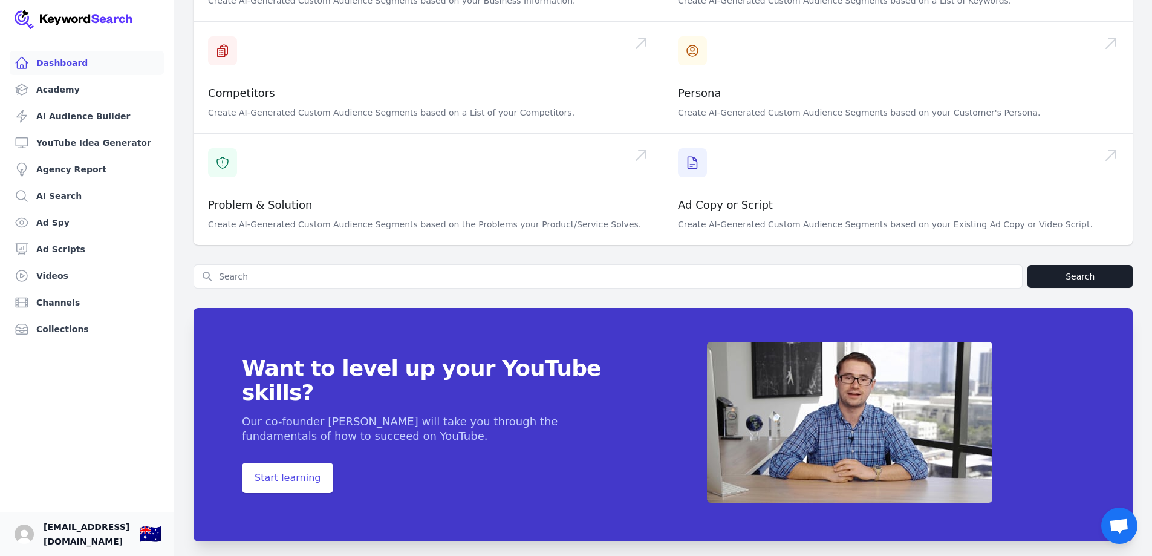
click at [71, 522] on span "[EMAIL_ADDRESS][DOMAIN_NAME]" at bounding box center [87, 533] width 86 height 29
click at [22, 533] on img "Open user button" at bounding box center [24, 533] width 19 height 19
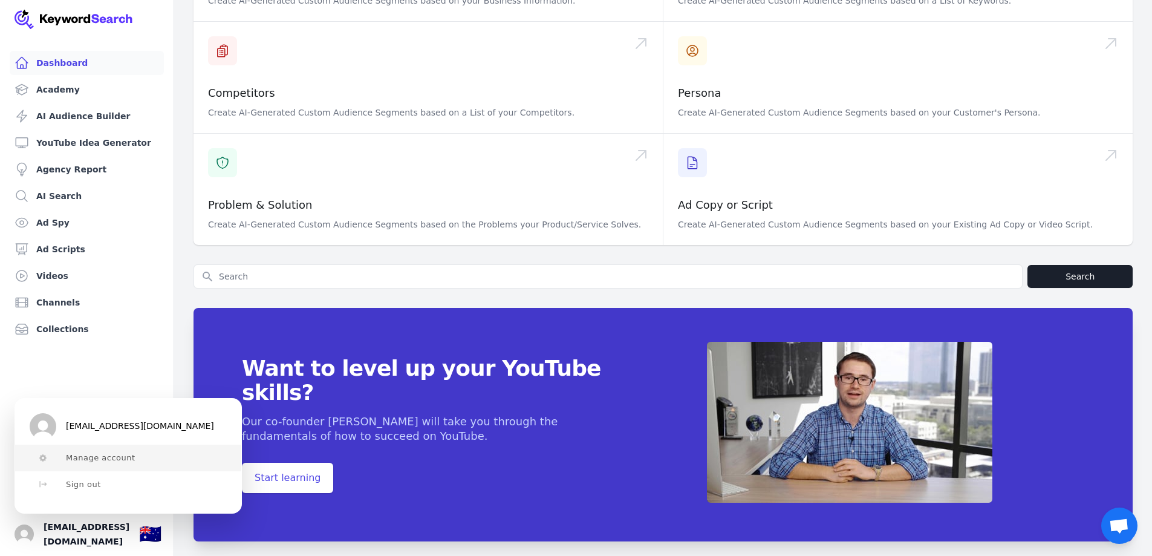
click at [83, 458] on span "Manage account" at bounding box center [101, 458] width 70 height 10
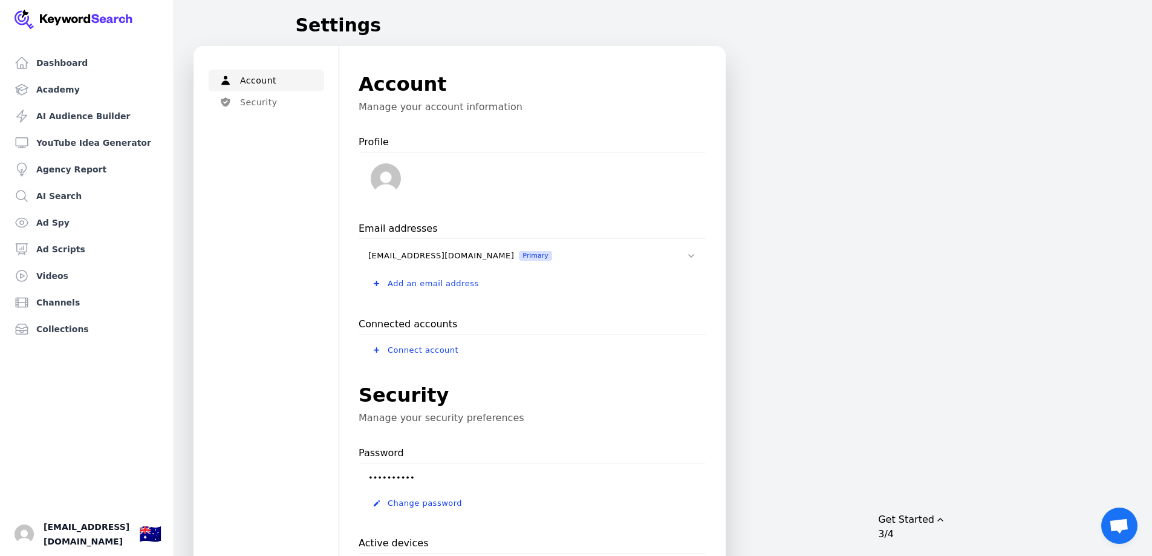
scroll to position [330, 0]
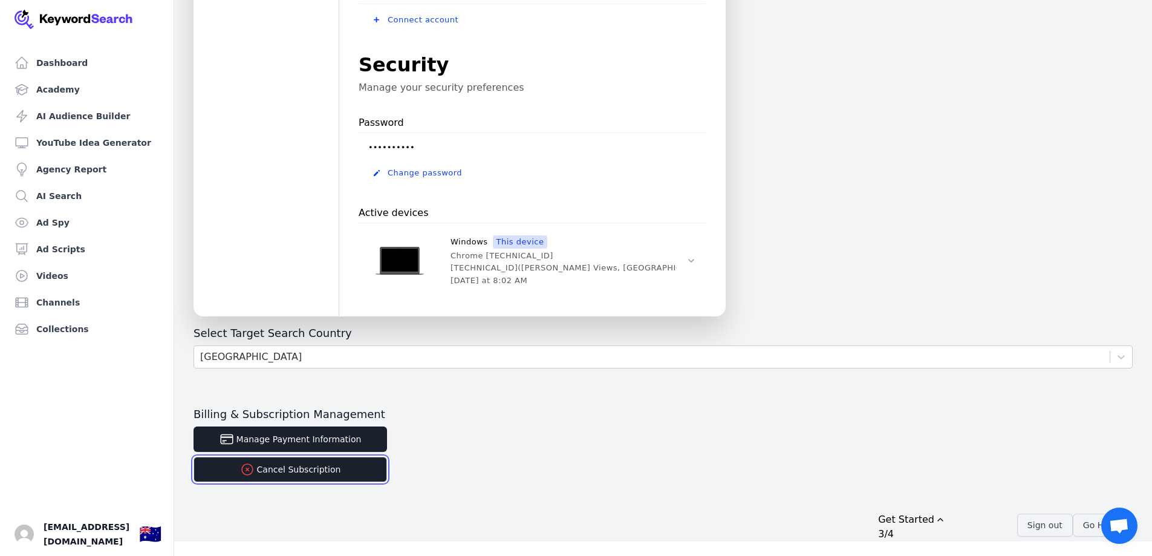
click at [306, 467] on button "Cancel Subscription" at bounding box center [289, 468] width 193 height 25
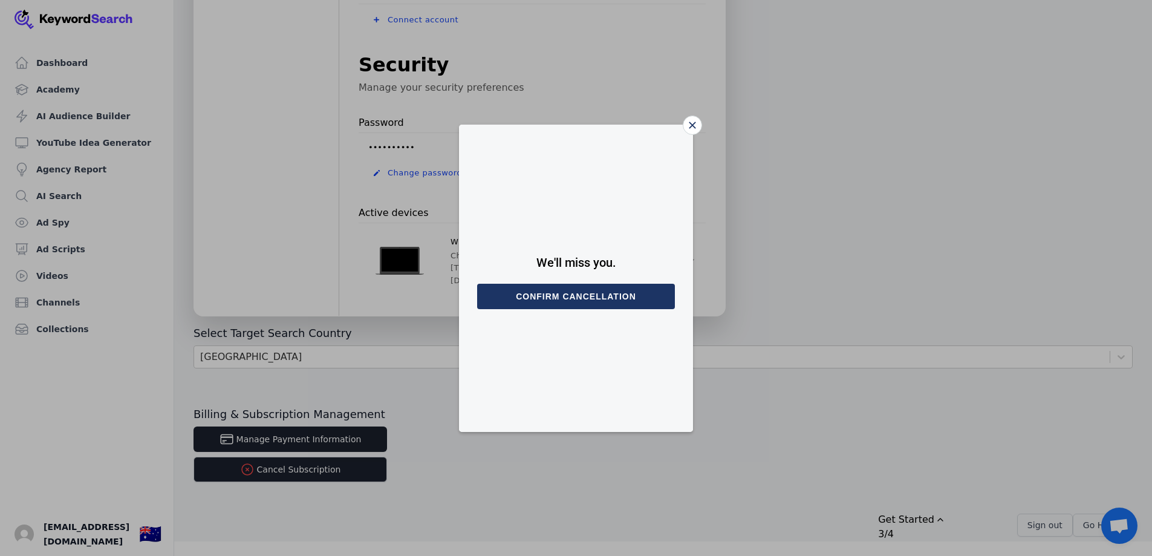
click at [587, 297] on button "Confirm cancellation" at bounding box center [576, 296] width 198 height 25
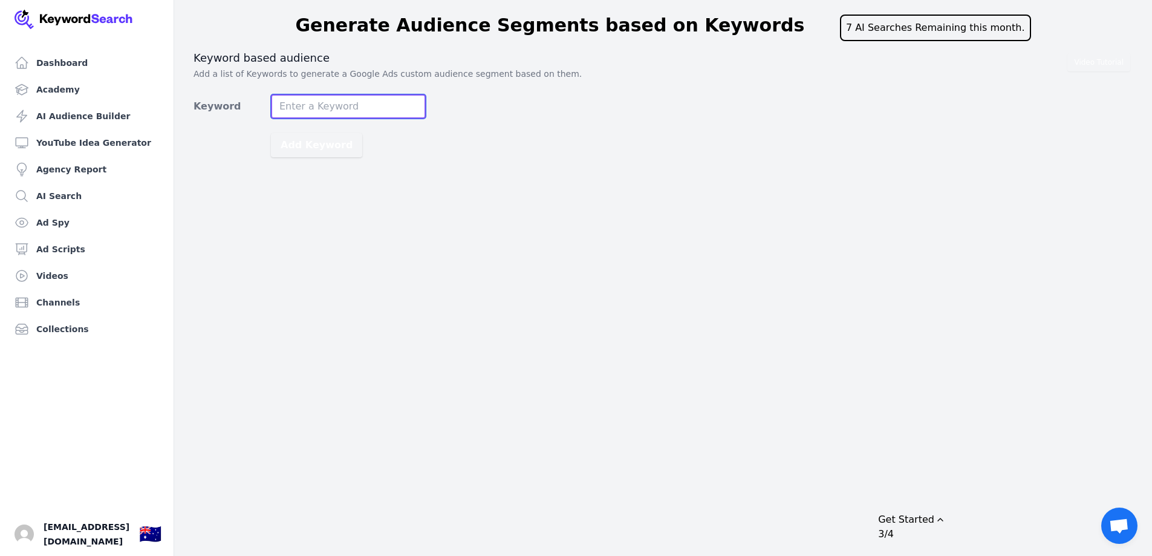
click at [348, 116] on input "Keyword" at bounding box center [348, 106] width 155 height 24
type input "electrician electrician near me electricians in my area home electrician local …"
click at [326, 149] on button "Add Keyword" at bounding box center [316, 145] width 91 height 24
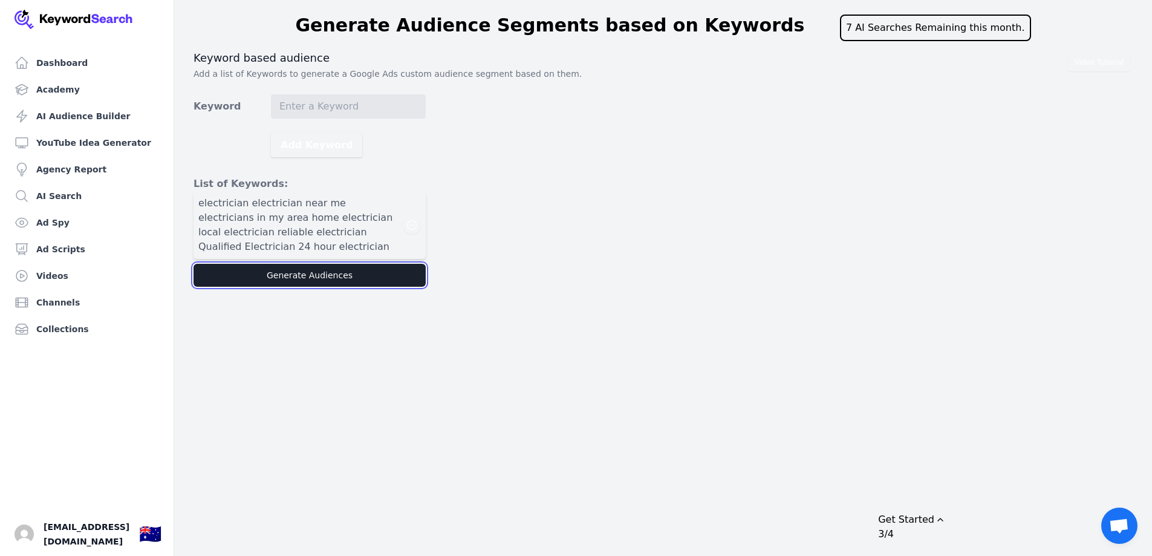
click at [311, 278] on button "Generate Audiences" at bounding box center [309, 275] width 232 height 23
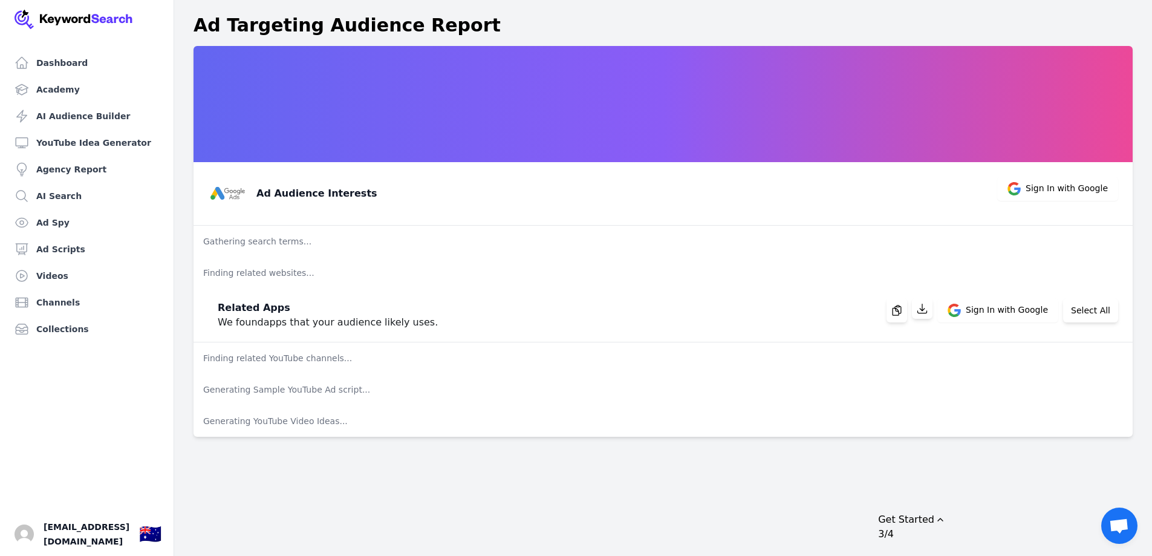
scroll to position [15, 0]
